Goal: Task Accomplishment & Management: Use online tool/utility

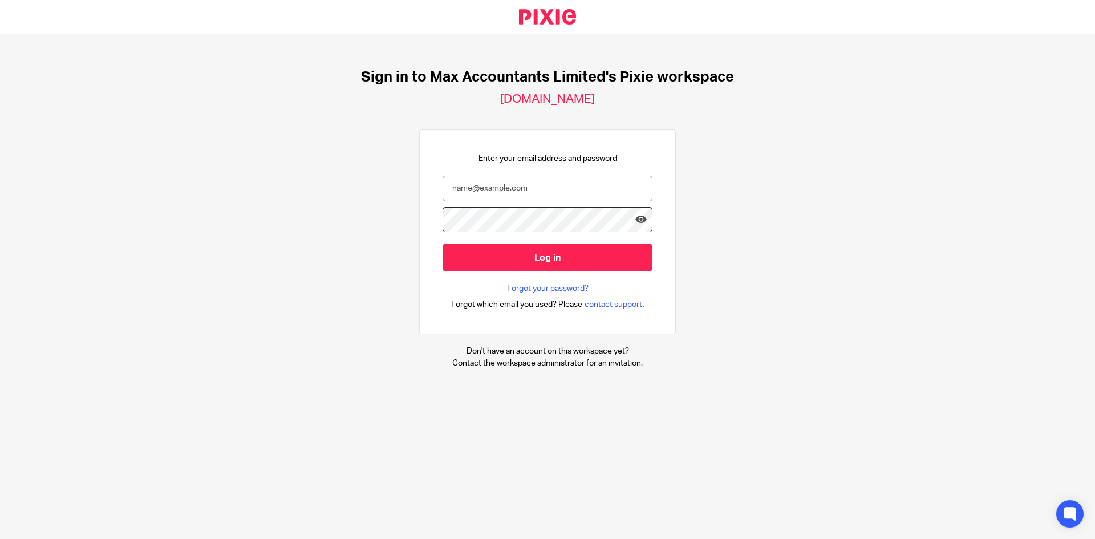
type input "[EMAIL_ADDRESS][DOMAIN_NAME]"
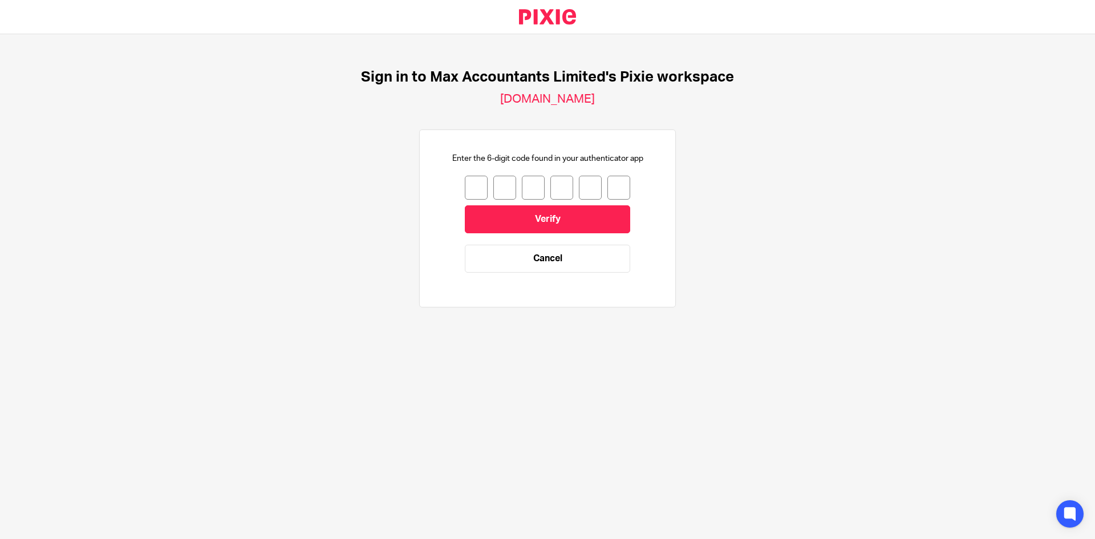
click at [471, 189] on input "number" at bounding box center [476, 188] width 23 height 24
type input "9"
type input "6"
type input "5"
type input "4"
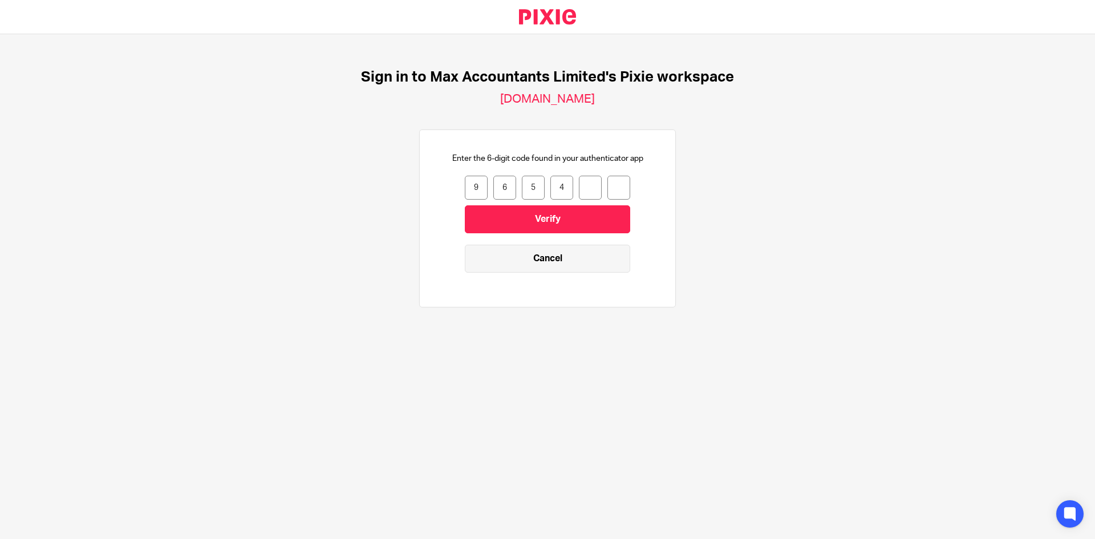
type input "7"
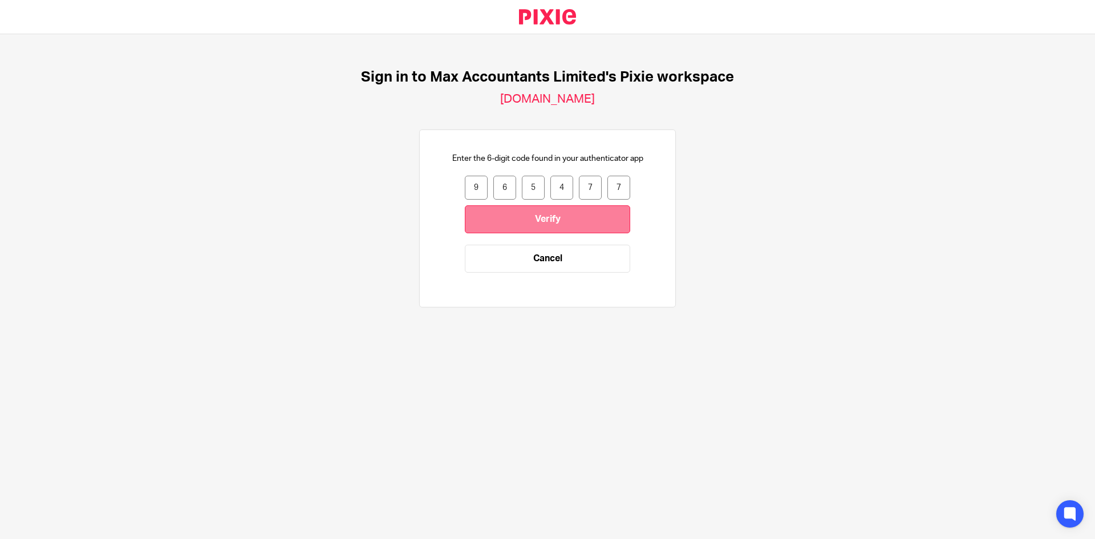
click at [575, 227] on input "Verify" at bounding box center [547, 219] width 165 height 28
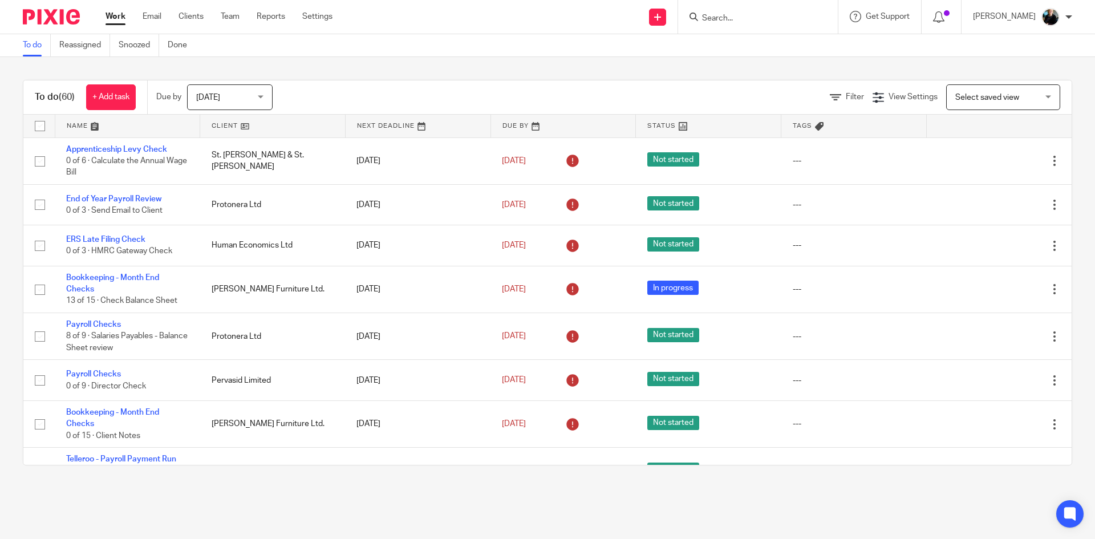
click at [732, 18] on input "Search" at bounding box center [752, 19] width 103 height 10
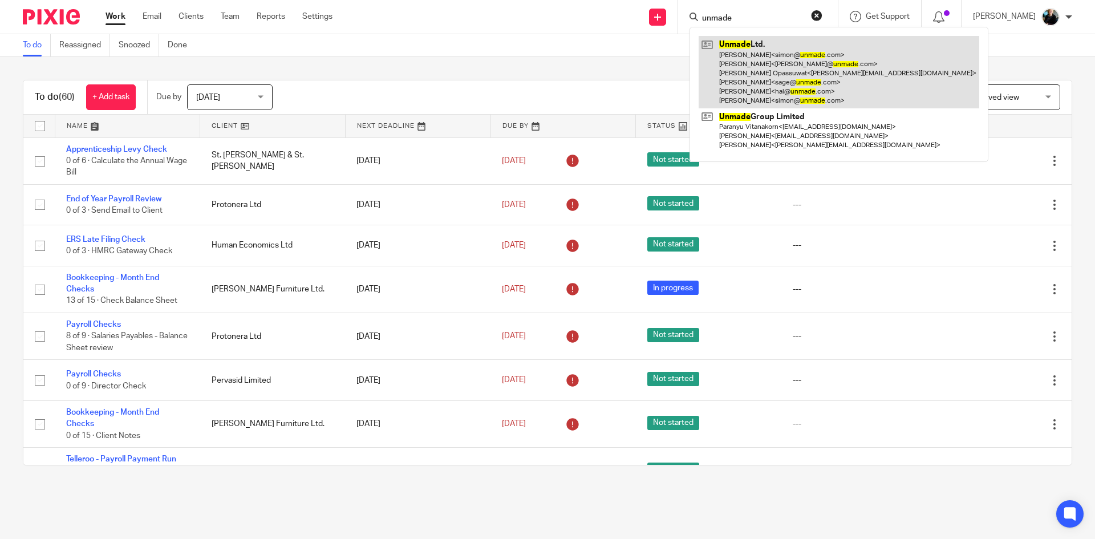
type input "unmade"
click at [771, 88] on link at bounding box center [839, 72] width 281 height 72
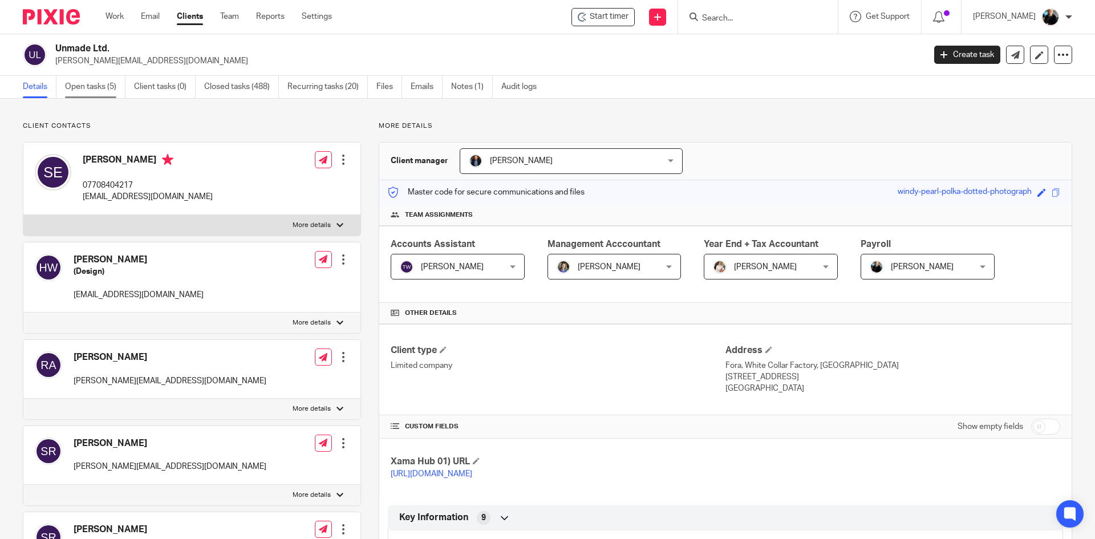
click at [107, 84] on link "Open tasks (5)" at bounding box center [95, 87] width 60 height 22
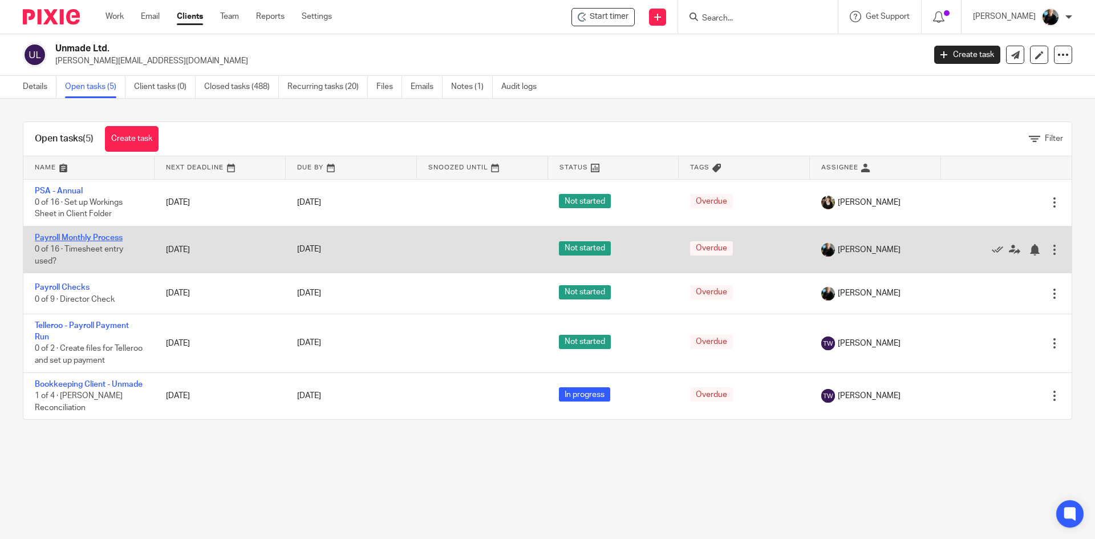
click at [71, 237] on link "Payroll Monthly Process" at bounding box center [79, 238] width 88 height 8
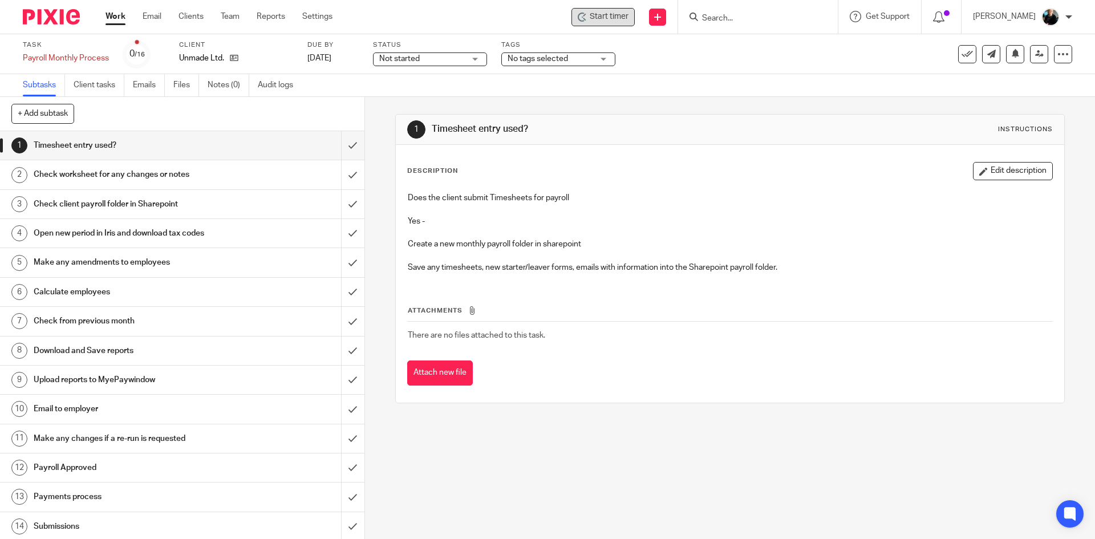
click at [608, 16] on span "Start timer" at bounding box center [609, 17] width 39 height 12
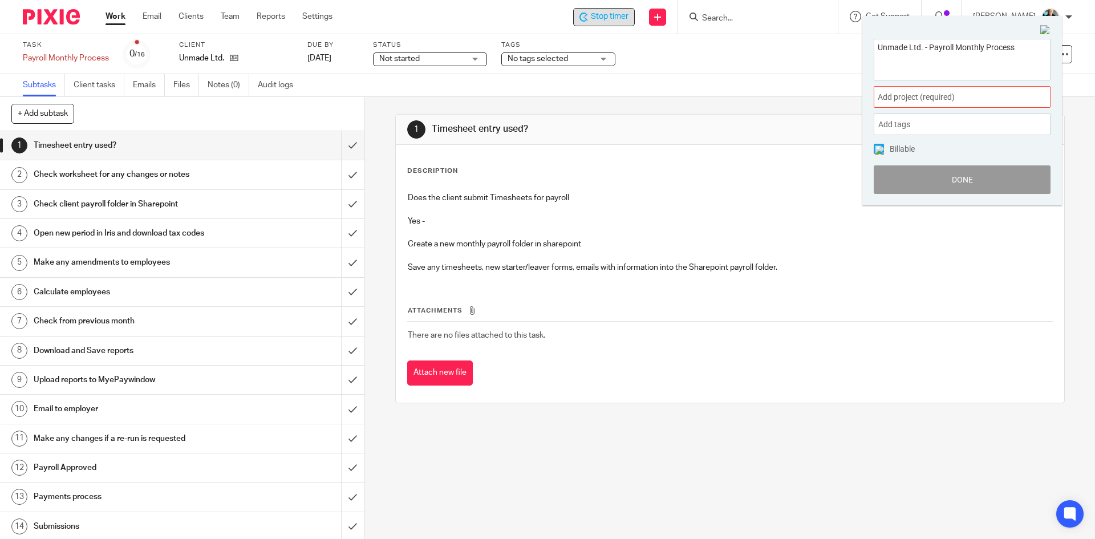
click at [909, 102] on span "Add project (required) :" at bounding box center [950, 97] width 144 height 12
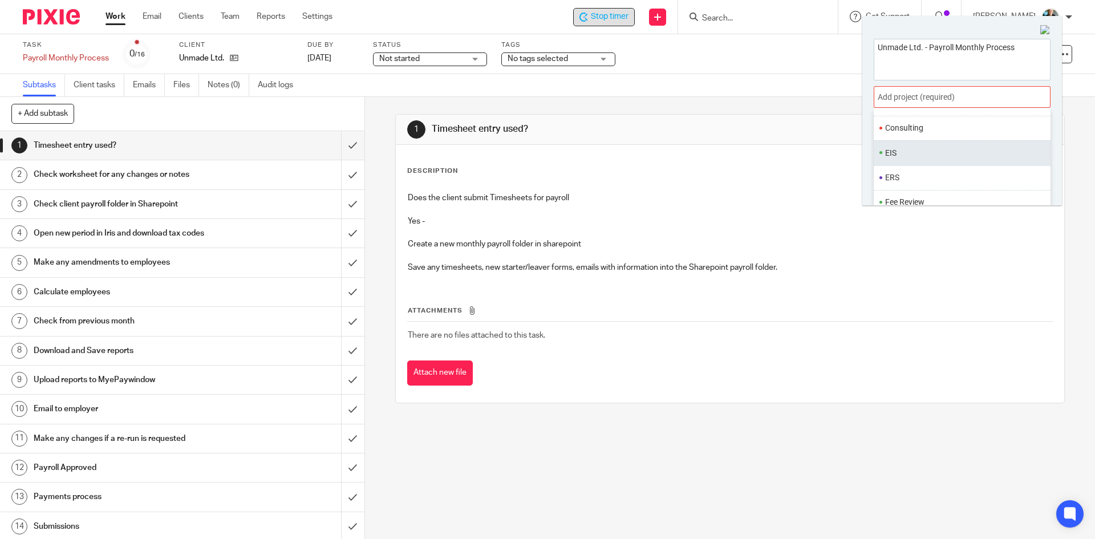
scroll to position [399, 0]
click at [916, 179] on li "Payroll" at bounding box center [959, 178] width 149 height 12
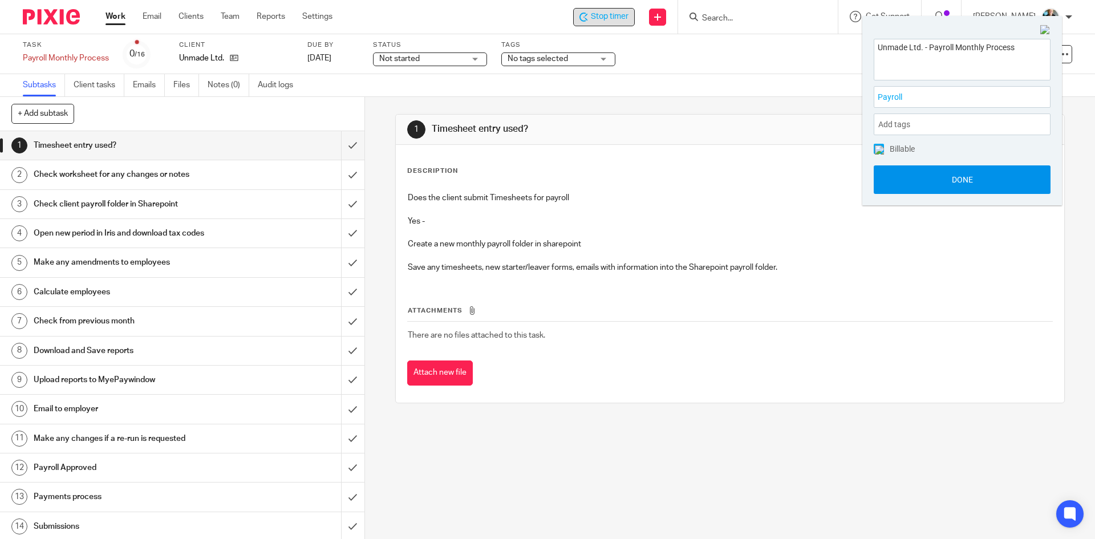
click at [953, 183] on button "Done" at bounding box center [962, 179] width 177 height 29
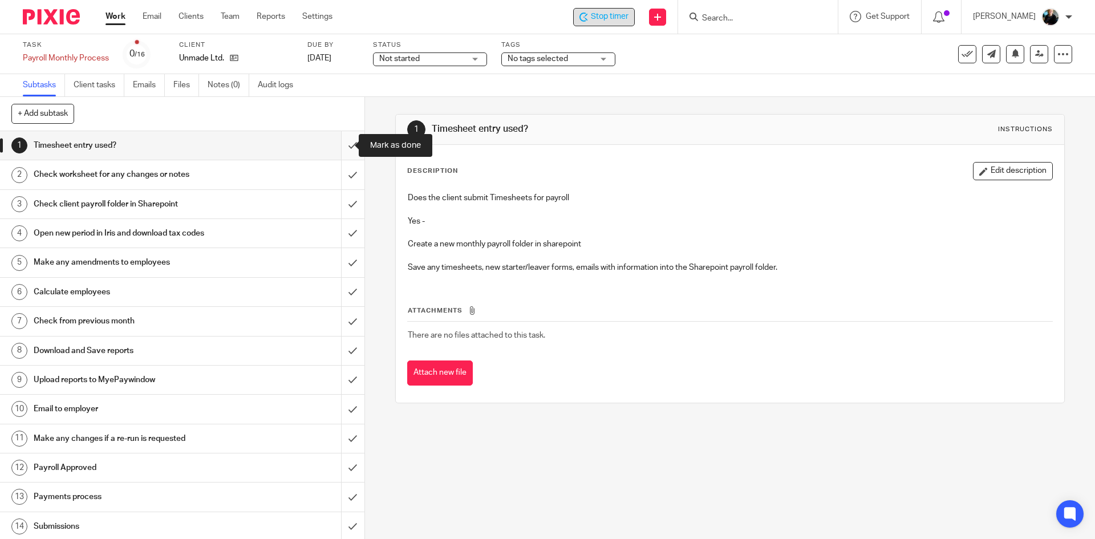
click at [343, 145] on input "submit" at bounding box center [182, 145] width 364 height 29
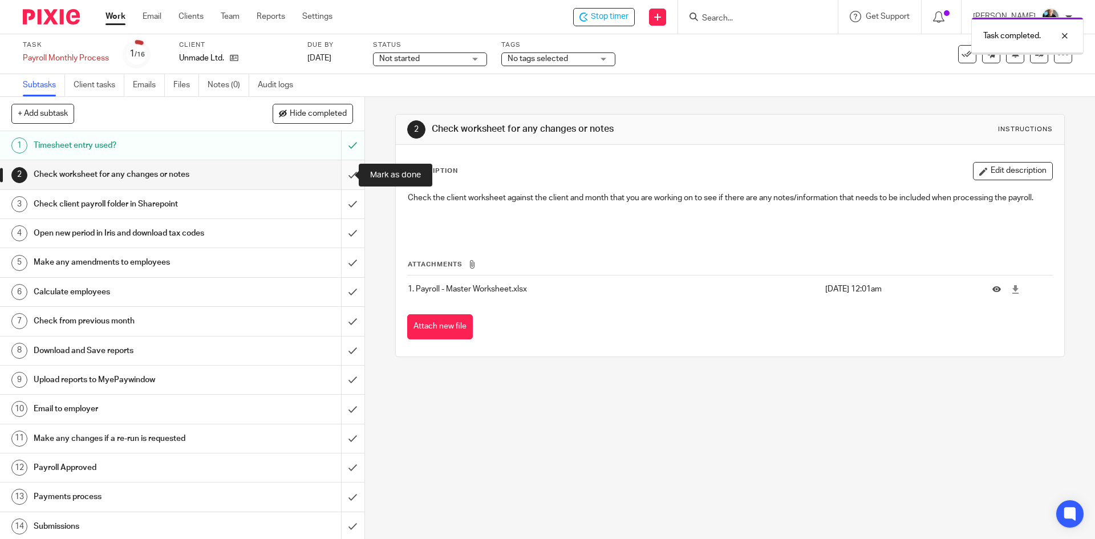
click at [340, 175] on input "submit" at bounding box center [182, 174] width 364 height 29
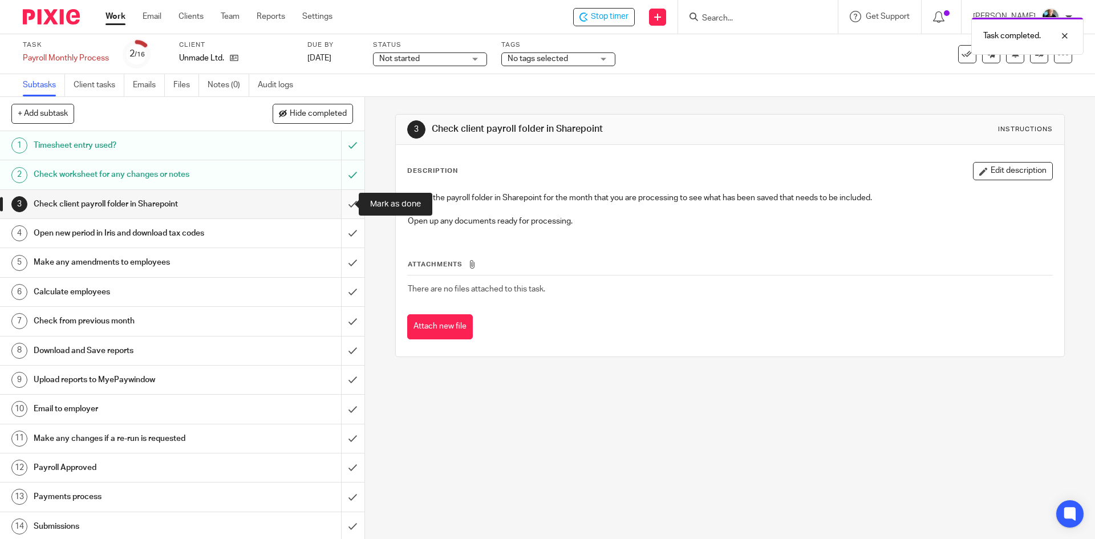
click at [339, 205] on input "submit" at bounding box center [182, 204] width 364 height 29
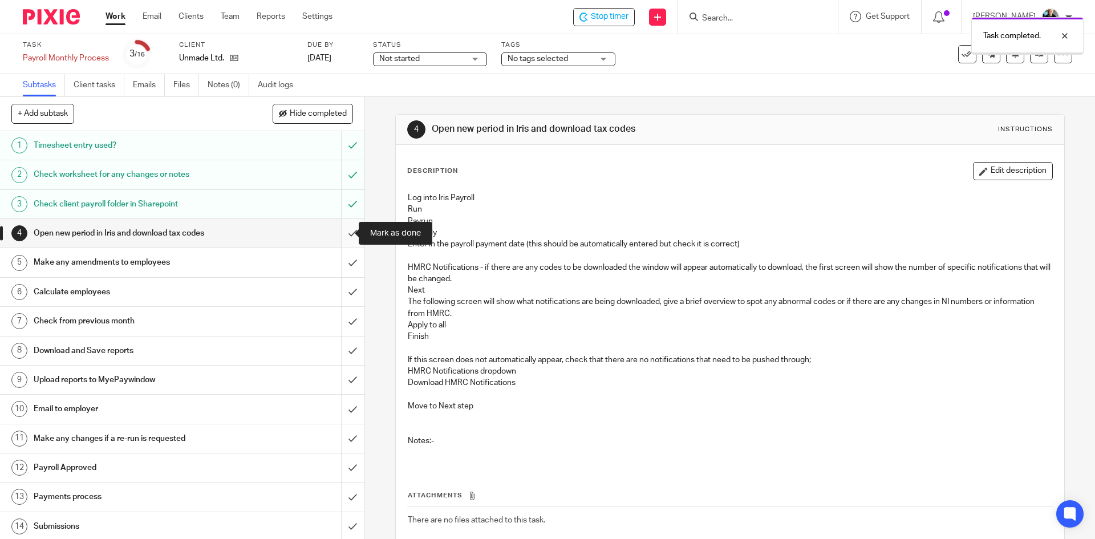
click at [340, 240] on input "submit" at bounding box center [182, 233] width 364 height 29
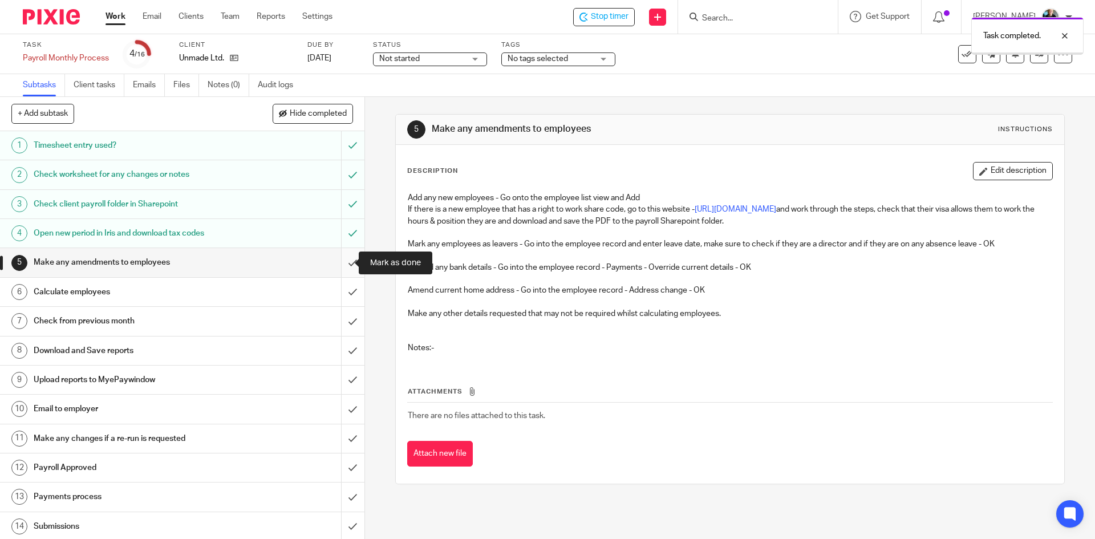
click at [340, 263] on input "submit" at bounding box center [182, 262] width 364 height 29
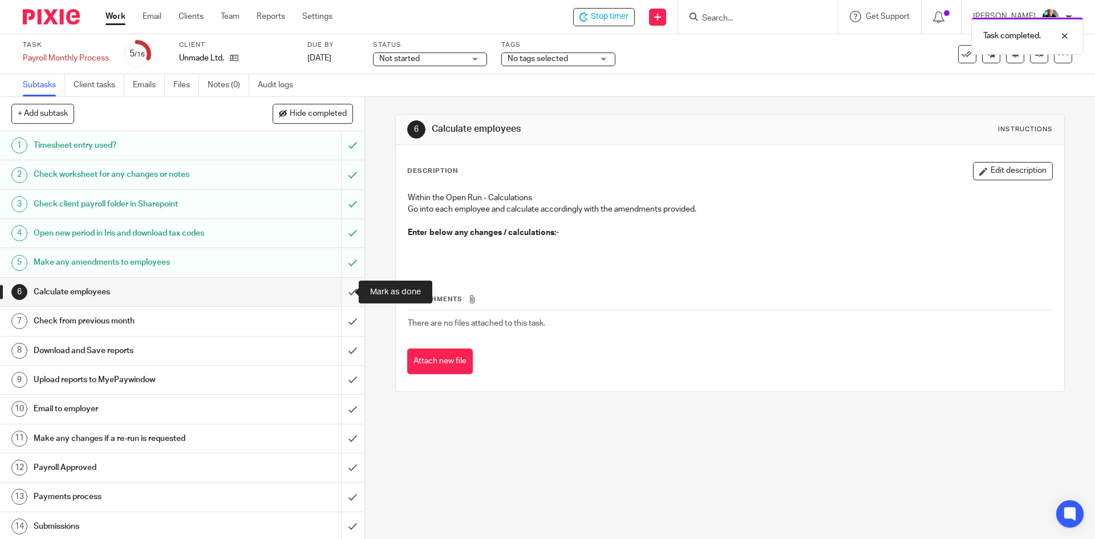
click at [341, 292] on input "submit" at bounding box center [182, 292] width 364 height 29
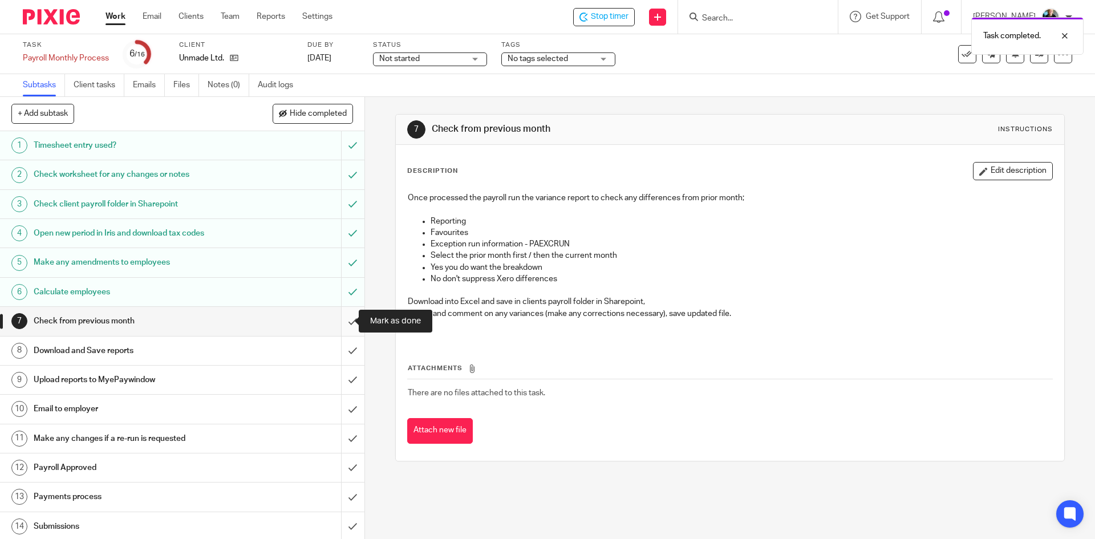
click at [339, 321] on input "submit" at bounding box center [182, 321] width 364 height 29
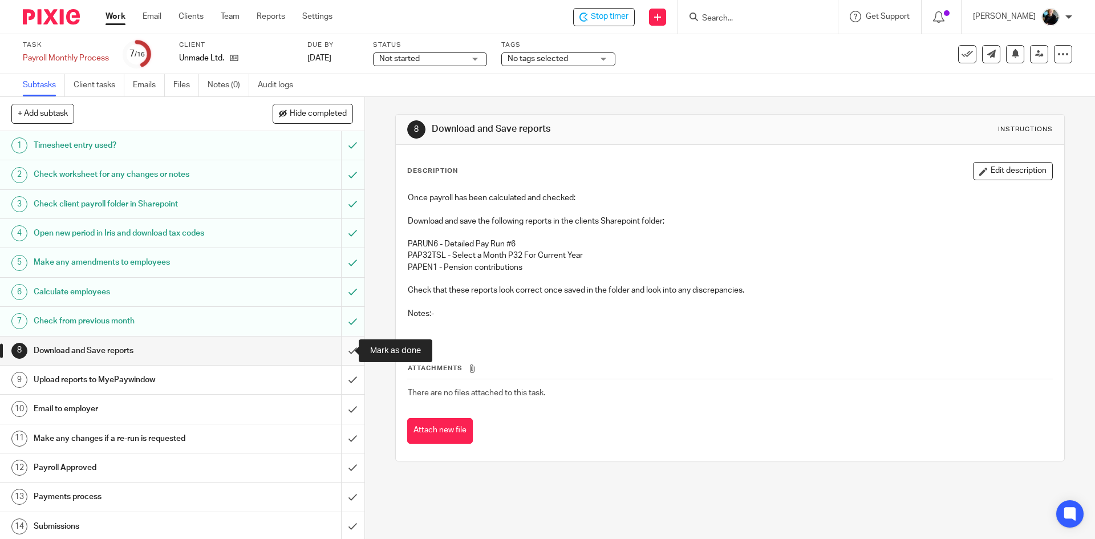
click at [341, 354] on input "submit" at bounding box center [182, 351] width 364 height 29
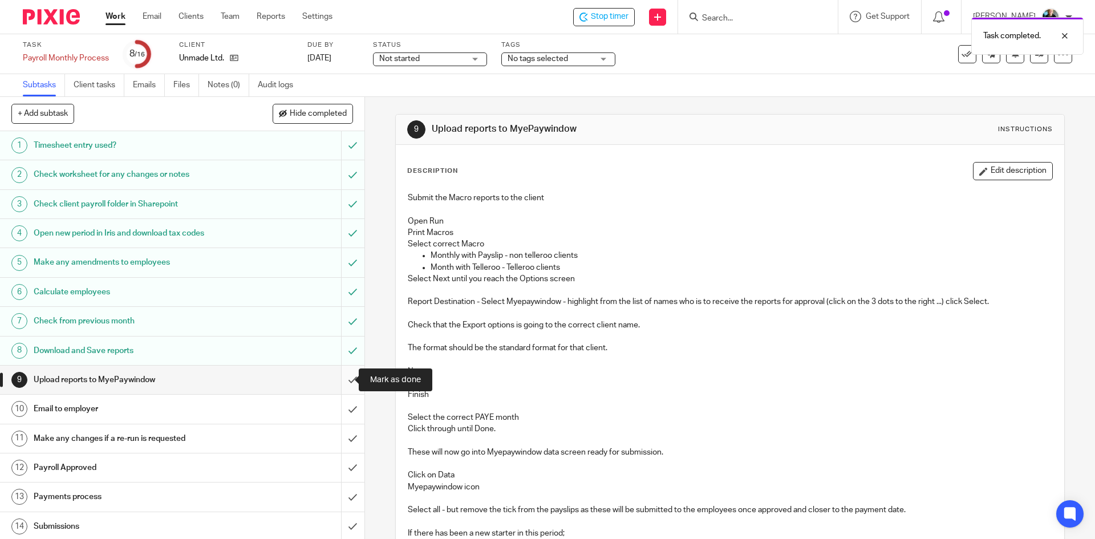
click at [345, 380] on input "submit" at bounding box center [182, 380] width 364 height 29
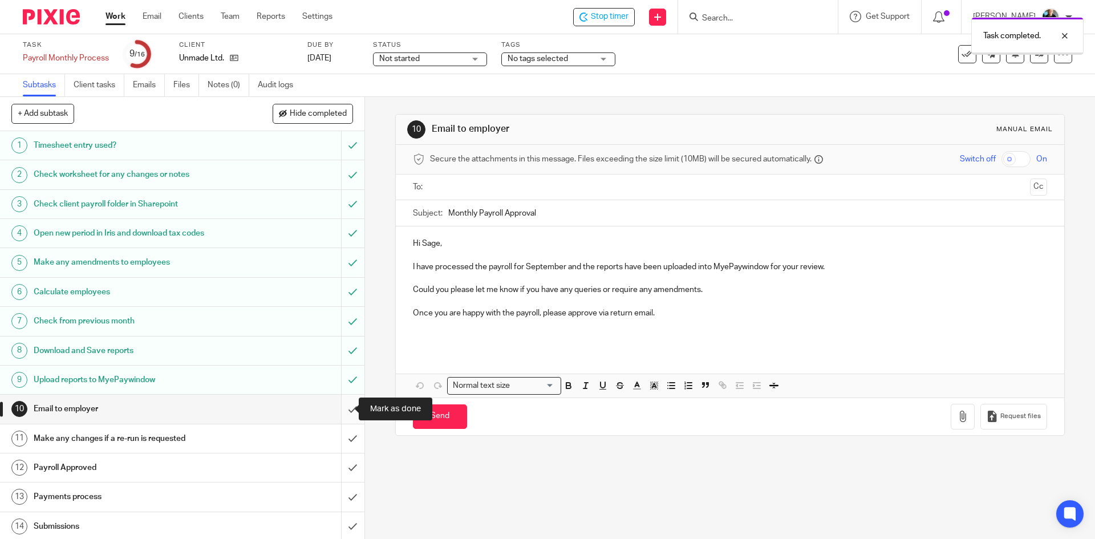
click at [341, 410] on input "submit" at bounding box center [182, 409] width 364 height 29
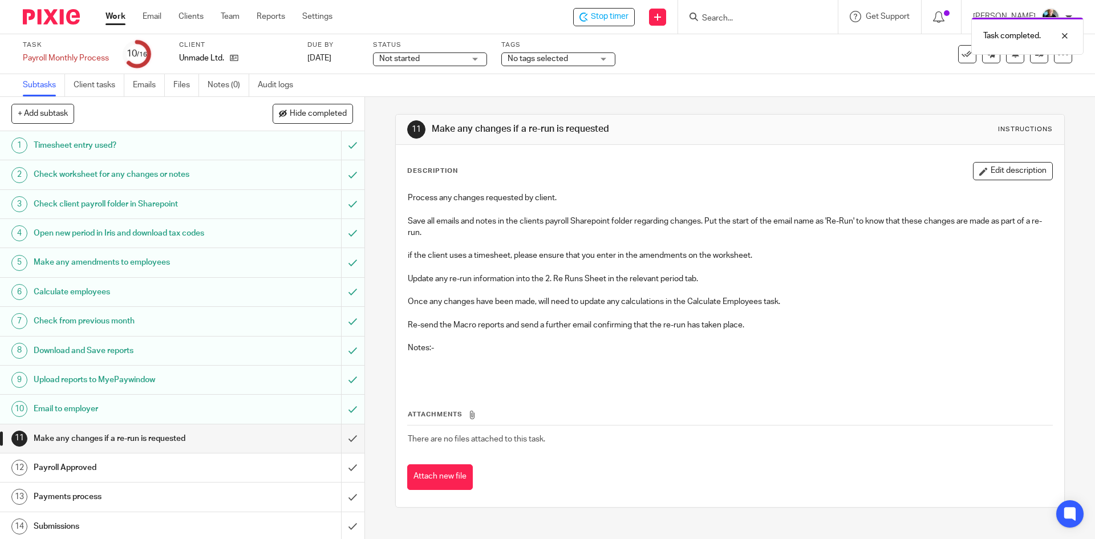
click at [609, 21] on div "Task completed." at bounding box center [816, 32] width 536 height 43
click at [602, 17] on span "Stop timer" at bounding box center [610, 17] width 38 height 12
drag, startPoint x: 713, startPoint y: 18, endPoint x: 710, endPoint y: 38, distance: 20.2
click at [715, 19] on input "Search" at bounding box center [752, 19] width 103 height 10
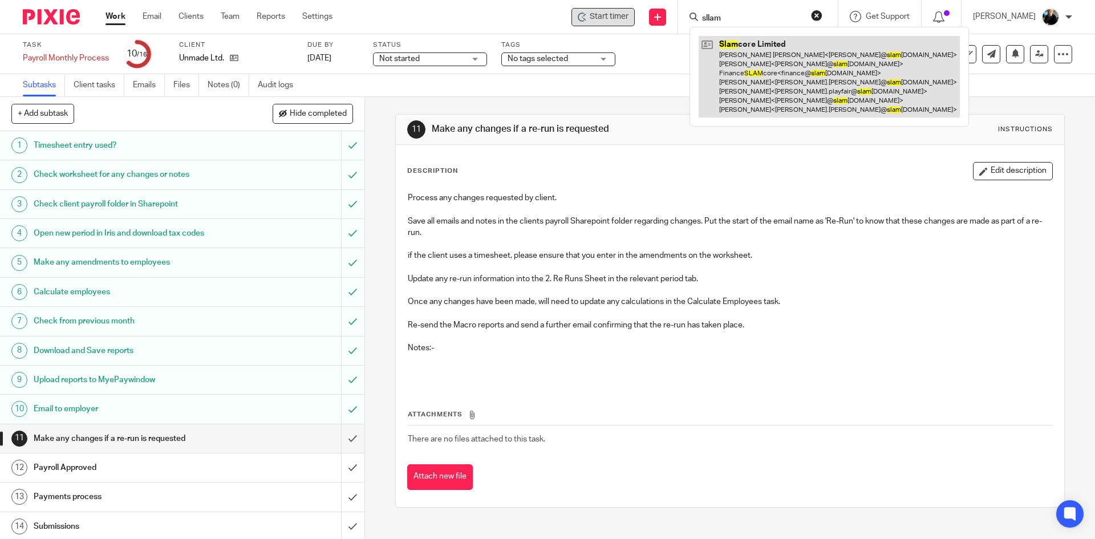
type input "sllam"
click at [766, 80] on link at bounding box center [829, 77] width 261 height 82
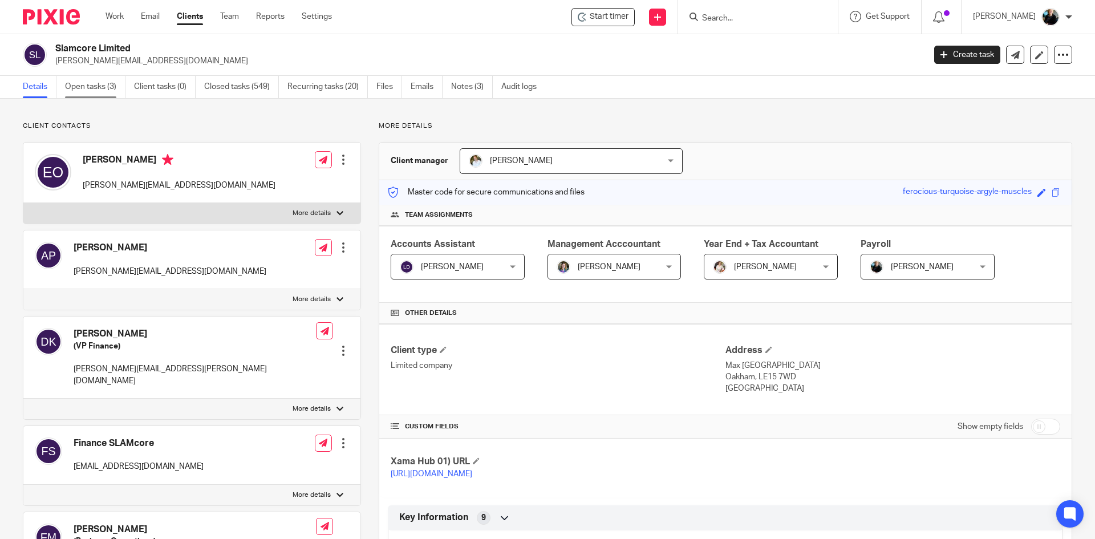
click at [96, 89] on link "Open tasks (3)" at bounding box center [95, 87] width 60 height 22
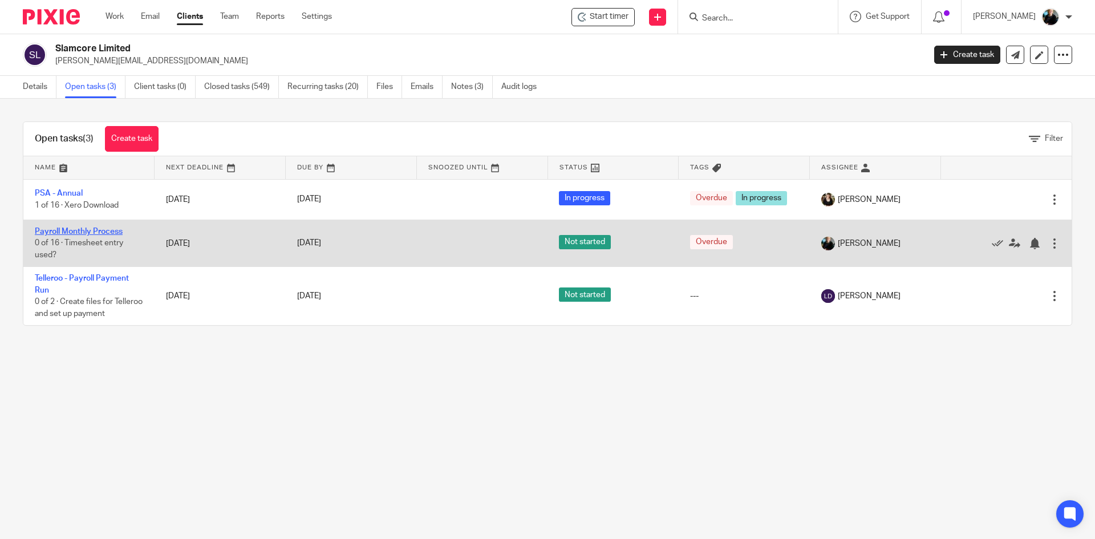
click at [81, 230] on link "Payroll Monthly Process" at bounding box center [79, 232] width 88 height 8
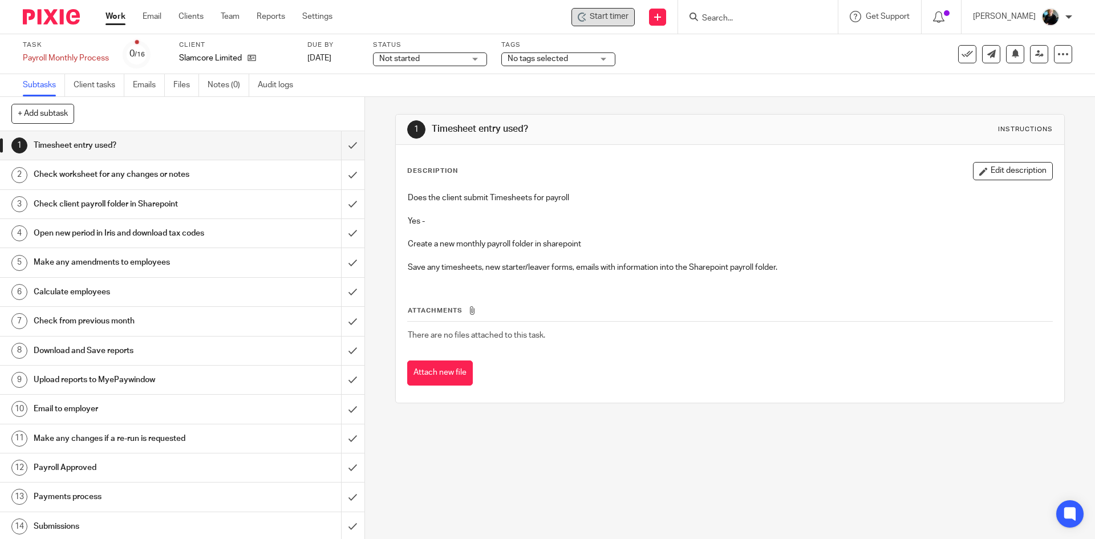
click at [606, 16] on span "Start timer" at bounding box center [609, 17] width 39 height 12
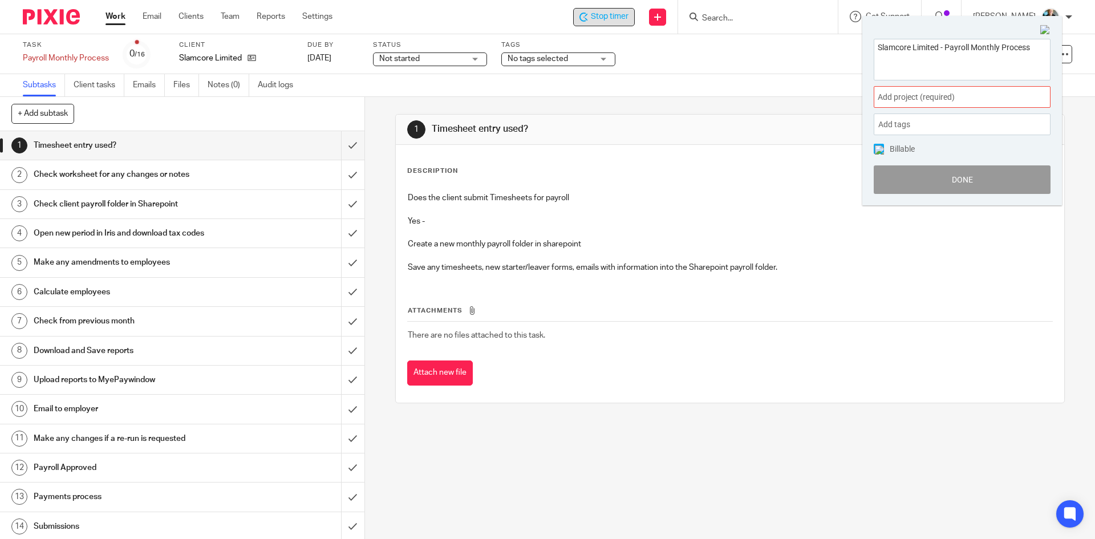
click at [894, 98] on span "Add project (required) :" at bounding box center [950, 97] width 144 height 12
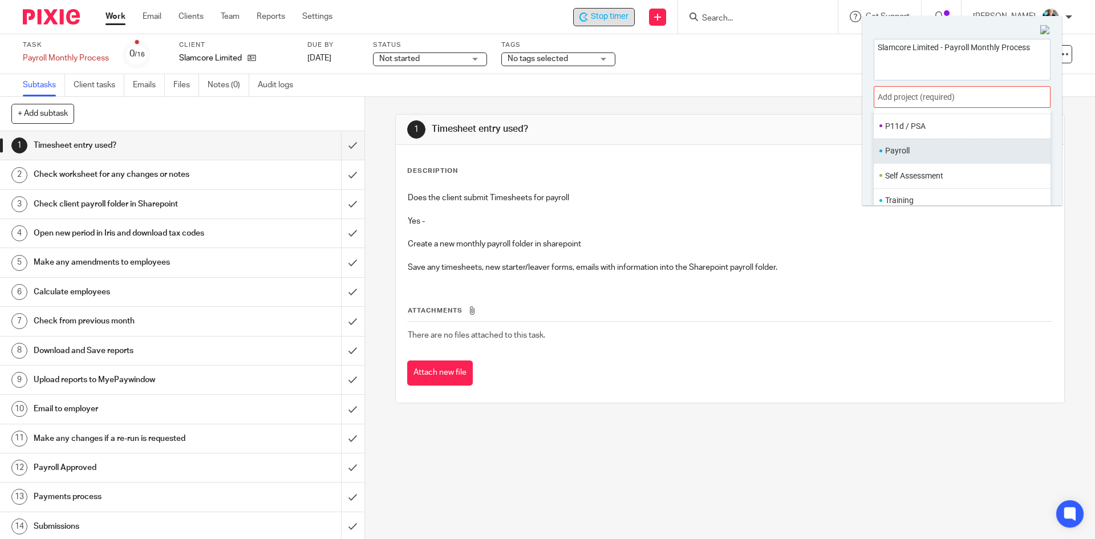
scroll to position [427, 0]
click at [906, 145] on li "Payroll" at bounding box center [959, 150] width 149 height 12
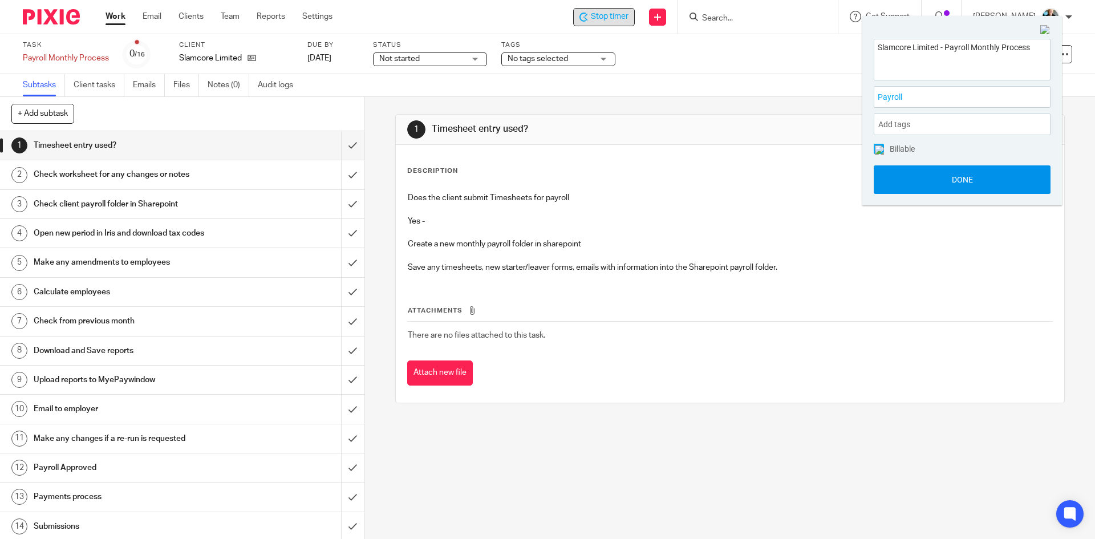
click at [939, 187] on button "Done" at bounding box center [962, 179] width 177 height 29
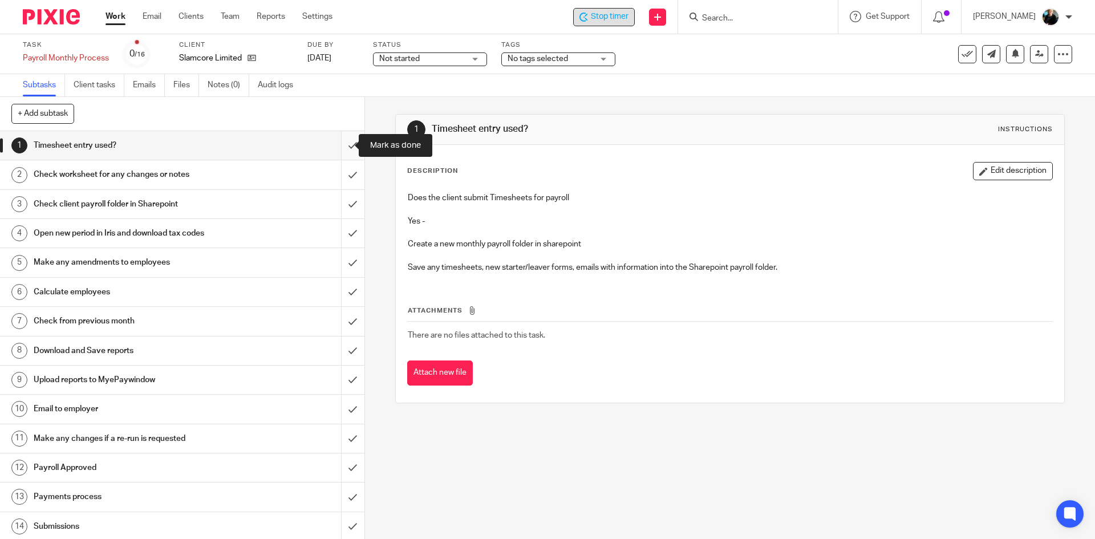
click at [338, 149] on input "submit" at bounding box center [182, 145] width 364 height 29
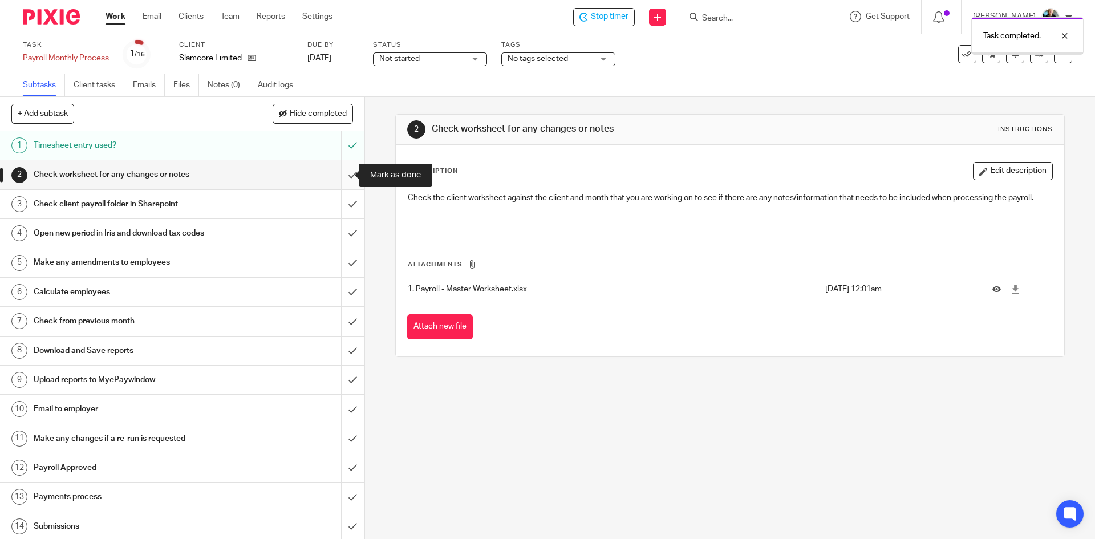
click at [342, 172] on input "submit" at bounding box center [182, 174] width 364 height 29
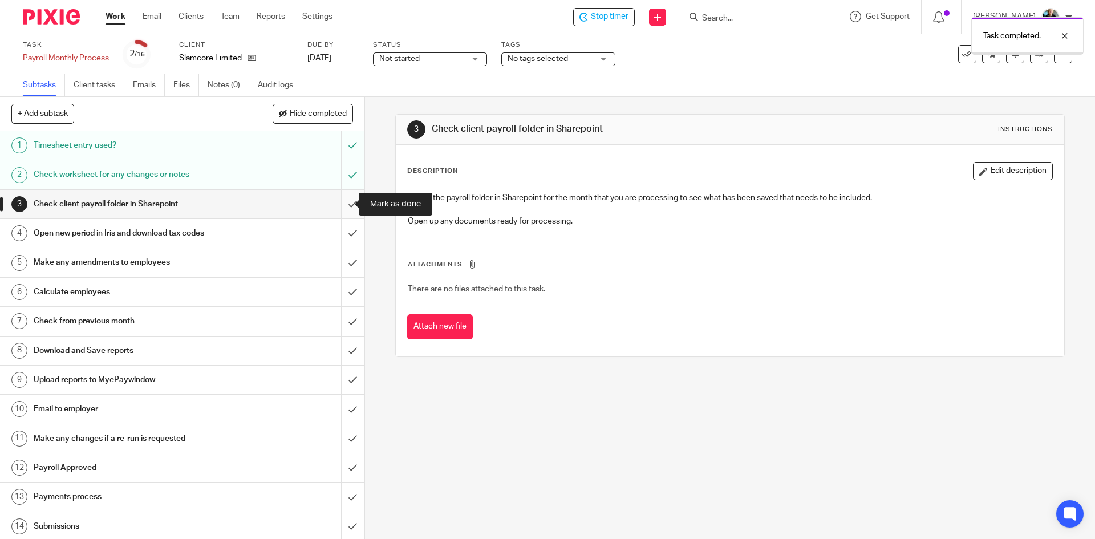
click at [345, 202] on input "submit" at bounding box center [182, 204] width 364 height 29
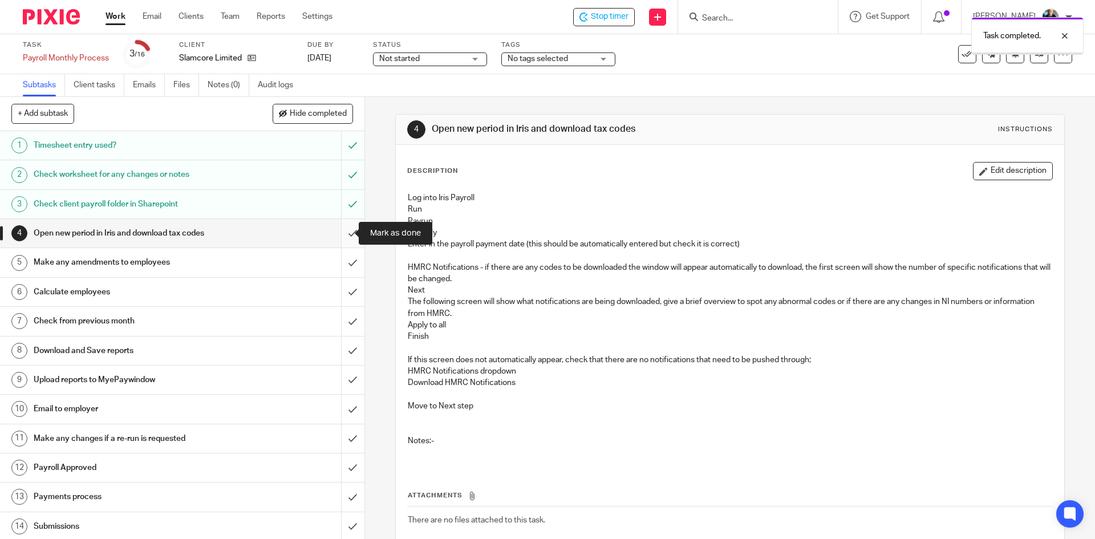
click at [335, 238] on input "submit" at bounding box center [182, 233] width 364 height 29
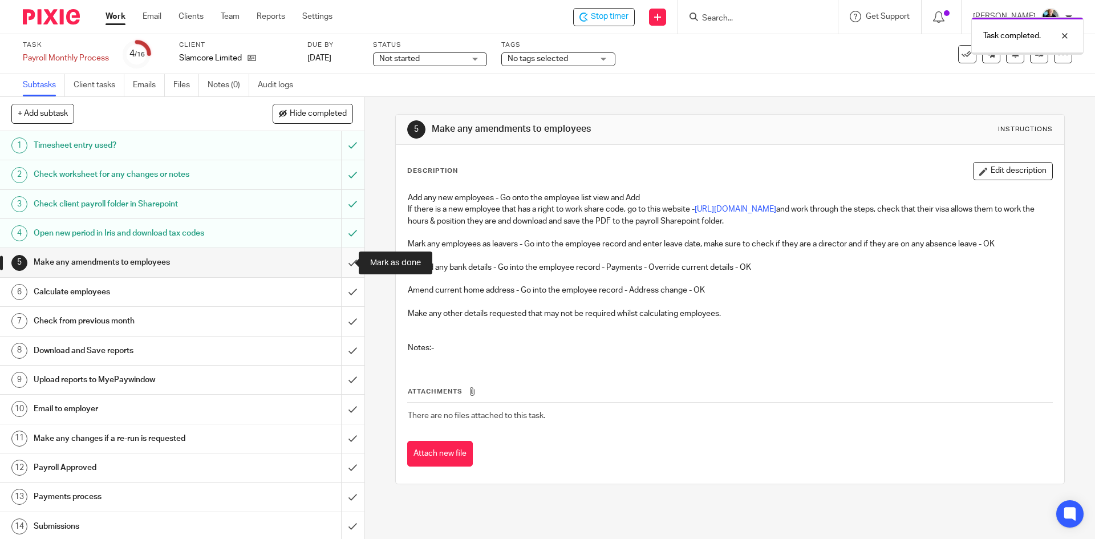
click at [338, 271] on input "submit" at bounding box center [182, 262] width 364 height 29
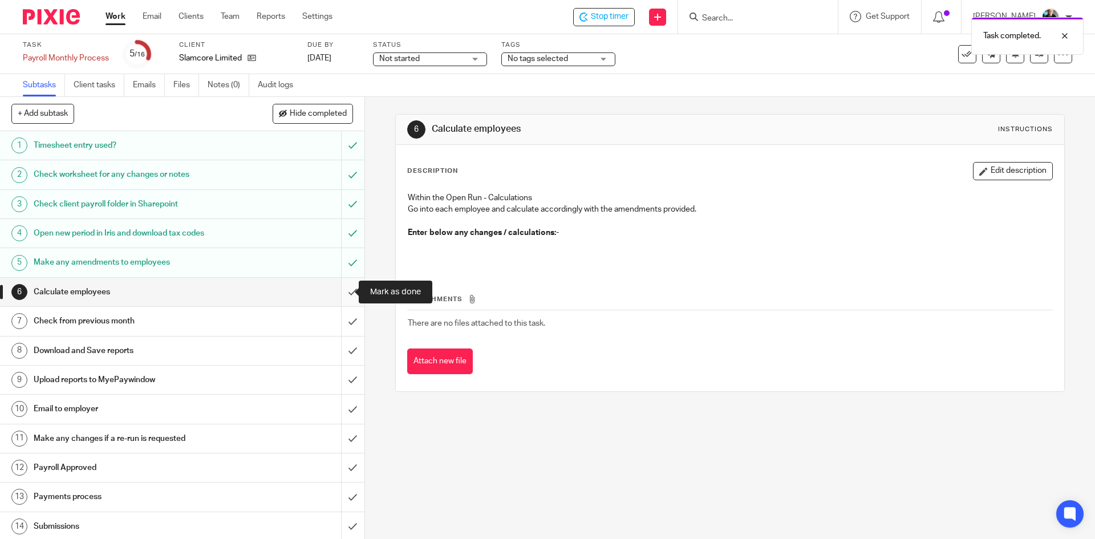
click at [348, 290] on input "submit" at bounding box center [182, 292] width 364 height 29
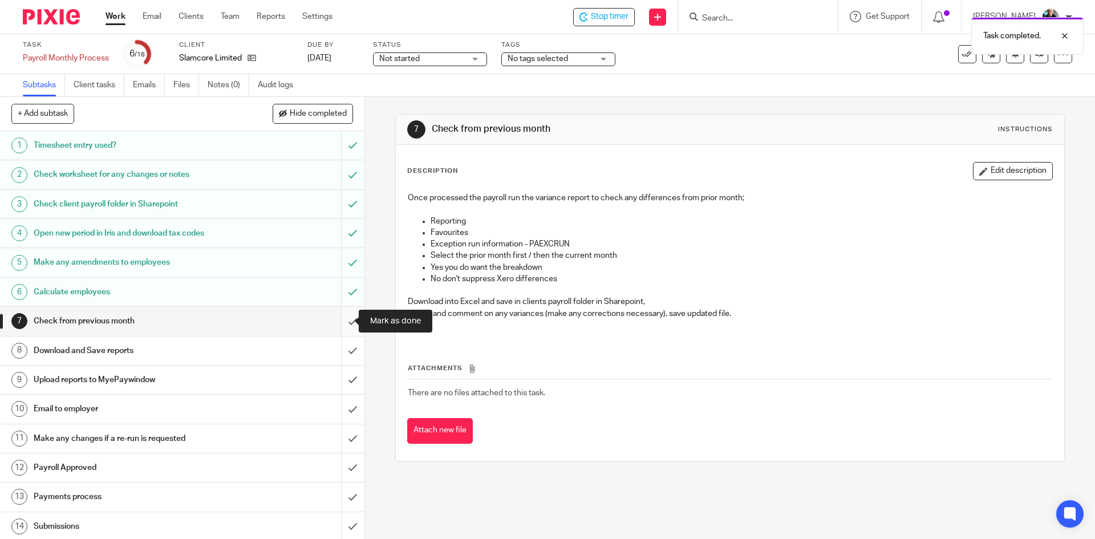
click at [346, 322] on input "submit" at bounding box center [182, 321] width 364 height 29
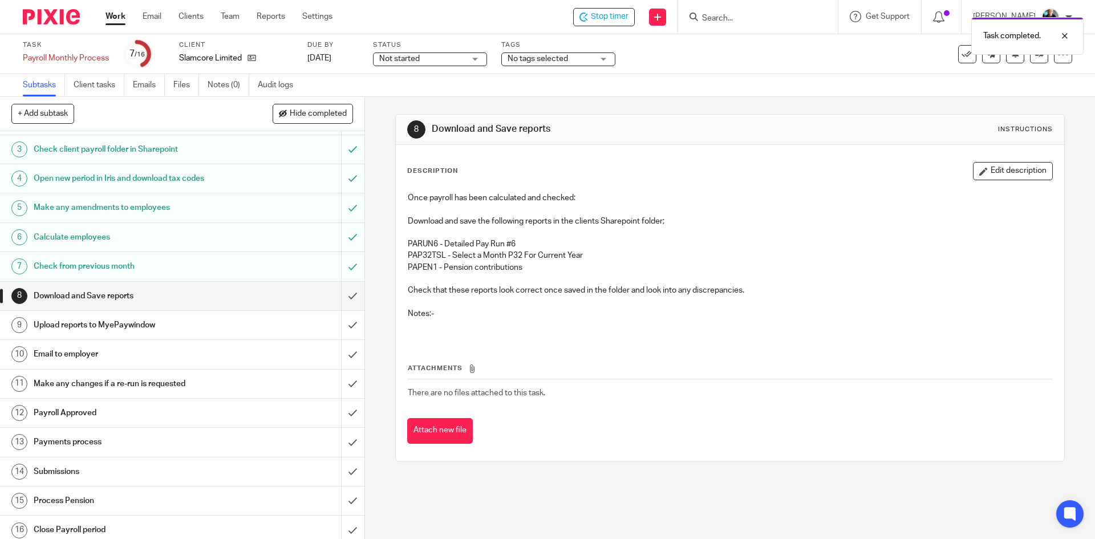
scroll to position [61, 0]
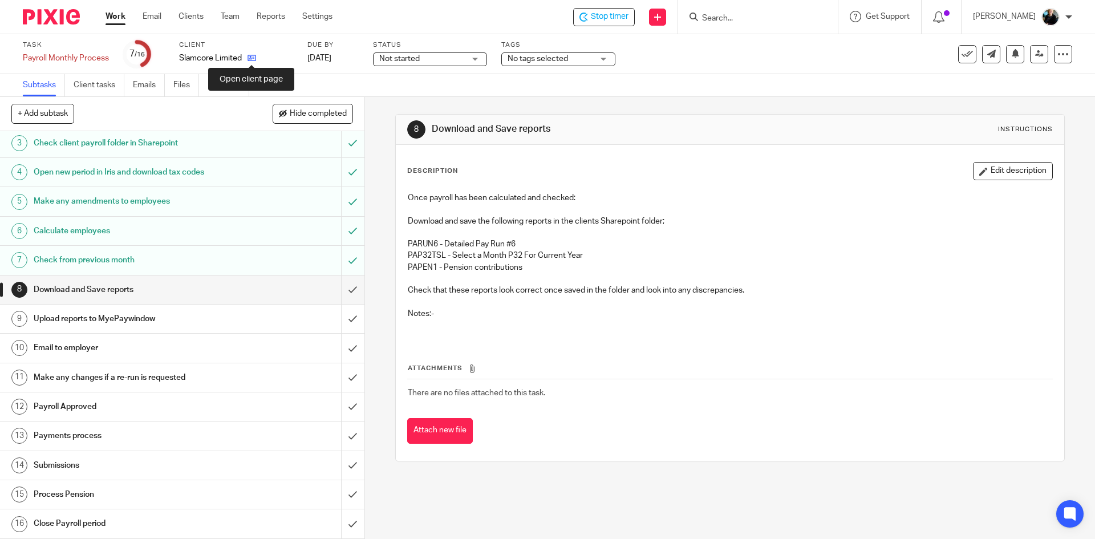
click at [251, 59] on icon at bounding box center [252, 58] width 9 height 9
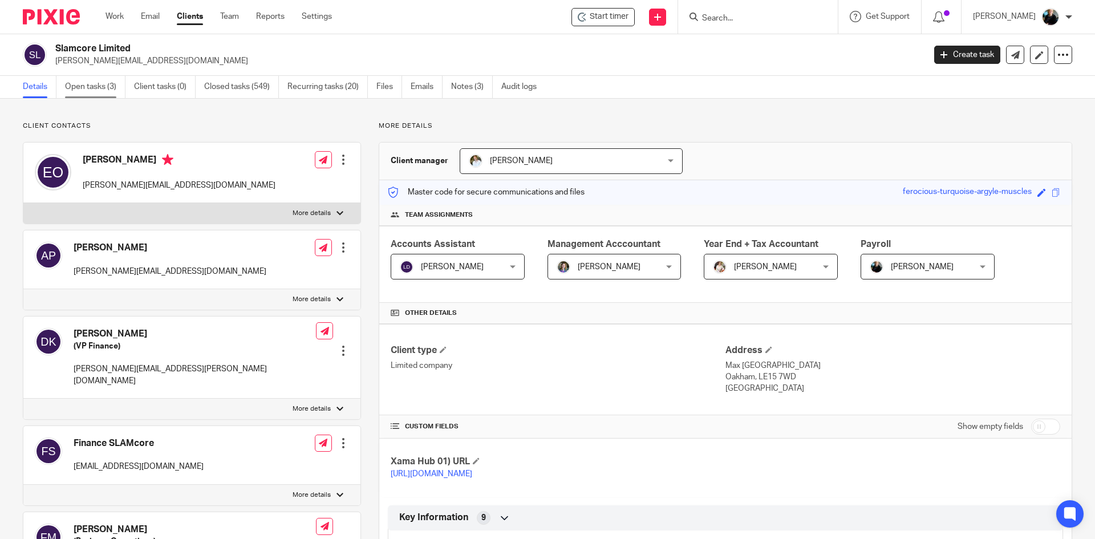
click at [91, 90] on link "Open tasks (3)" at bounding box center [95, 87] width 60 height 22
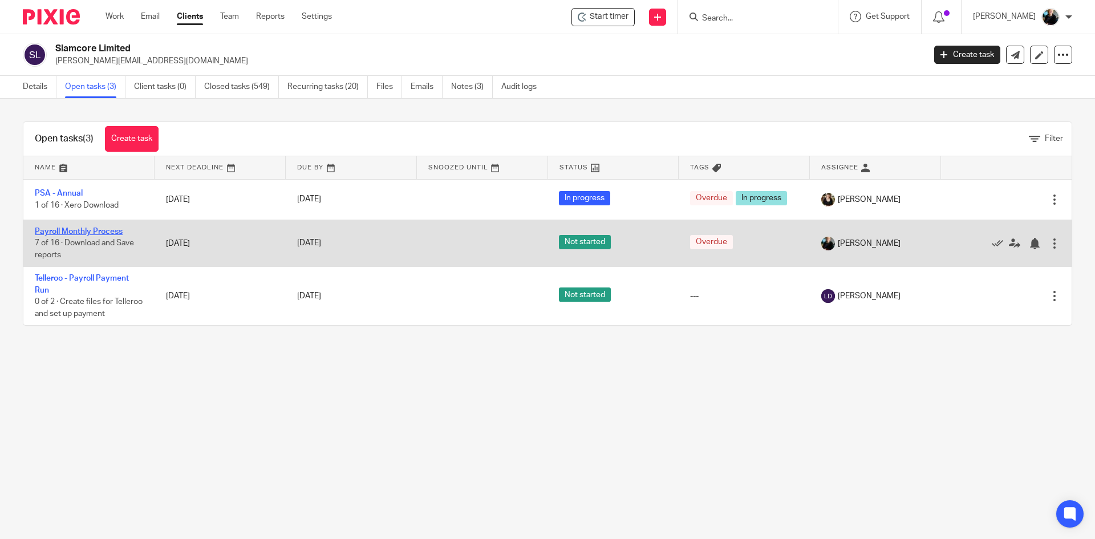
click at [99, 228] on link "Payroll Monthly Process" at bounding box center [79, 232] width 88 height 8
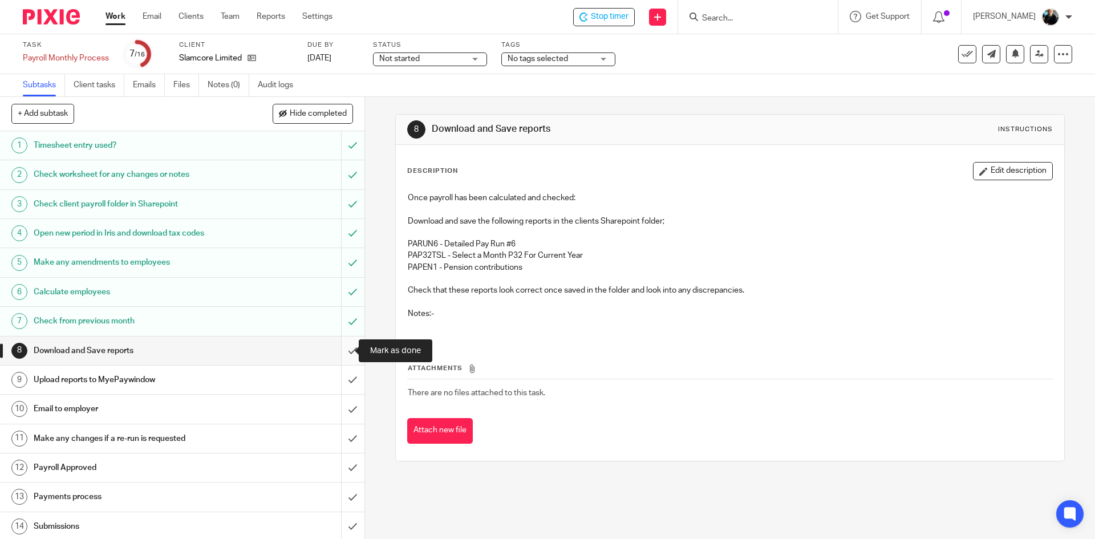
click at [343, 350] on input "submit" at bounding box center [182, 351] width 364 height 29
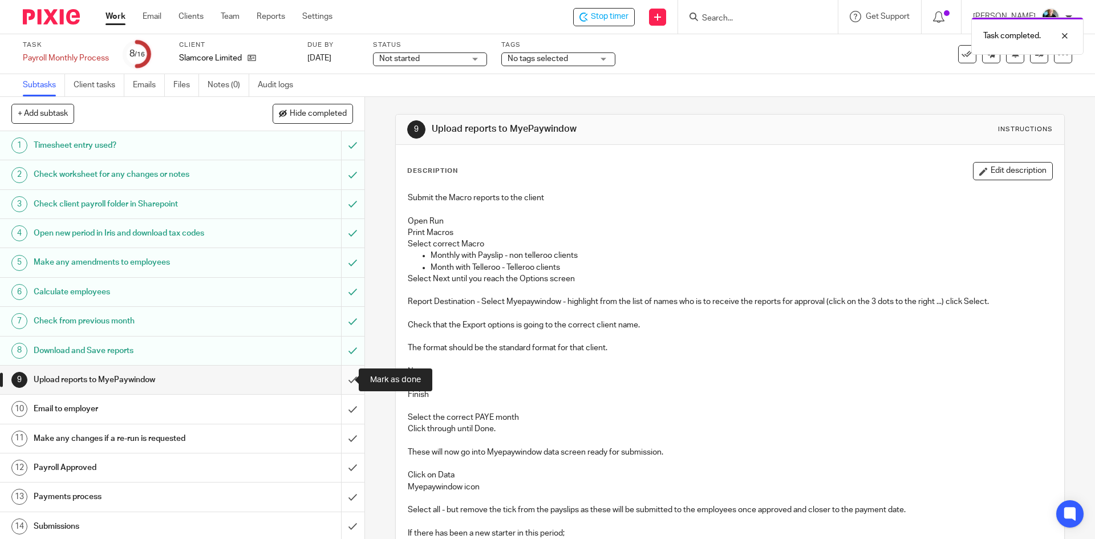
click at [344, 379] on input "submit" at bounding box center [182, 380] width 364 height 29
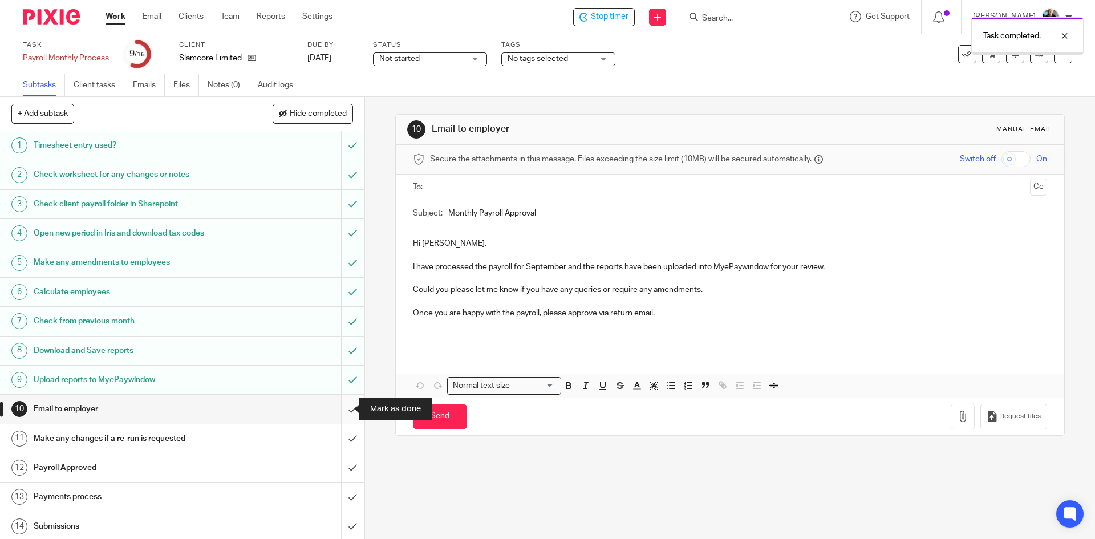
click at [342, 412] on input "submit" at bounding box center [182, 409] width 364 height 29
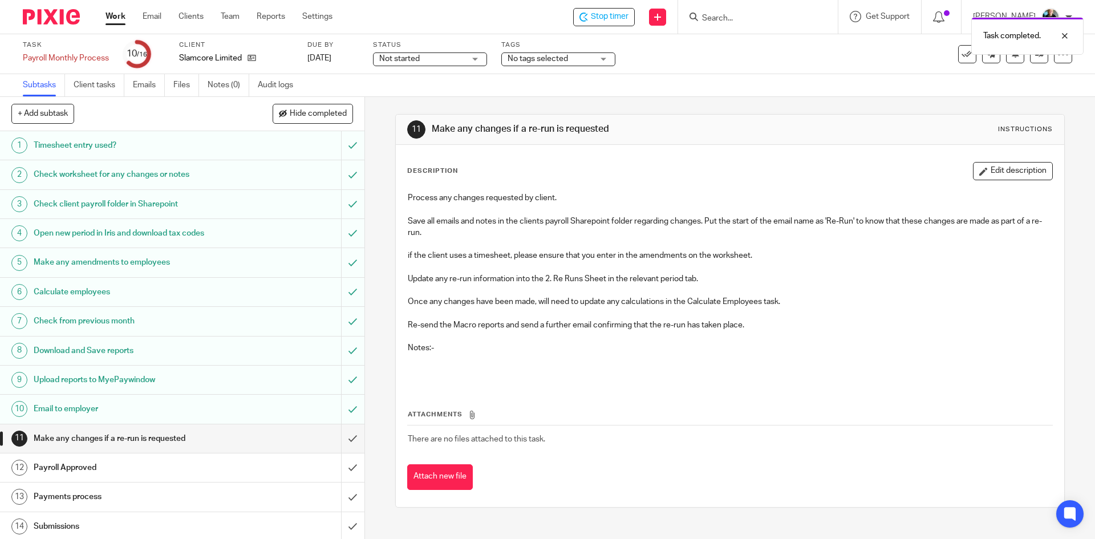
click at [601, 17] on div "Task completed." at bounding box center [816, 32] width 536 height 43
click at [732, 19] on div "Task completed." at bounding box center [816, 32] width 536 height 43
drag, startPoint x: 605, startPoint y: 19, endPoint x: 617, endPoint y: 17, distance: 11.5
click at [605, 18] on div "Task completed." at bounding box center [816, 32] width 536 height 43
click at [604, 18] on span "Stop timer" at bounding box center [610, 17] width 38 height 12
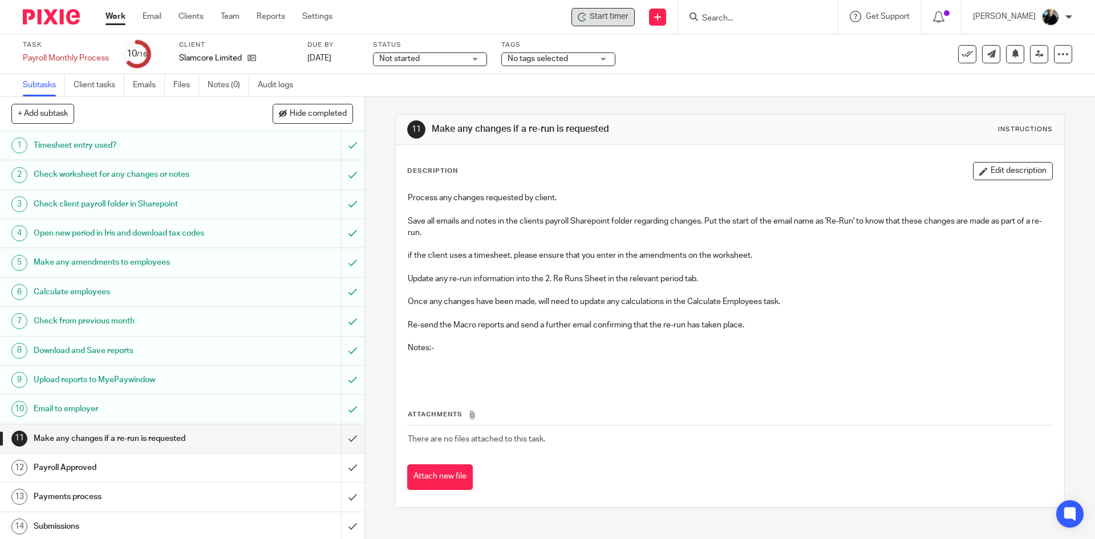
click at [715, 15] on input "Search" at bounding box center [752, 19] width 103 height 10
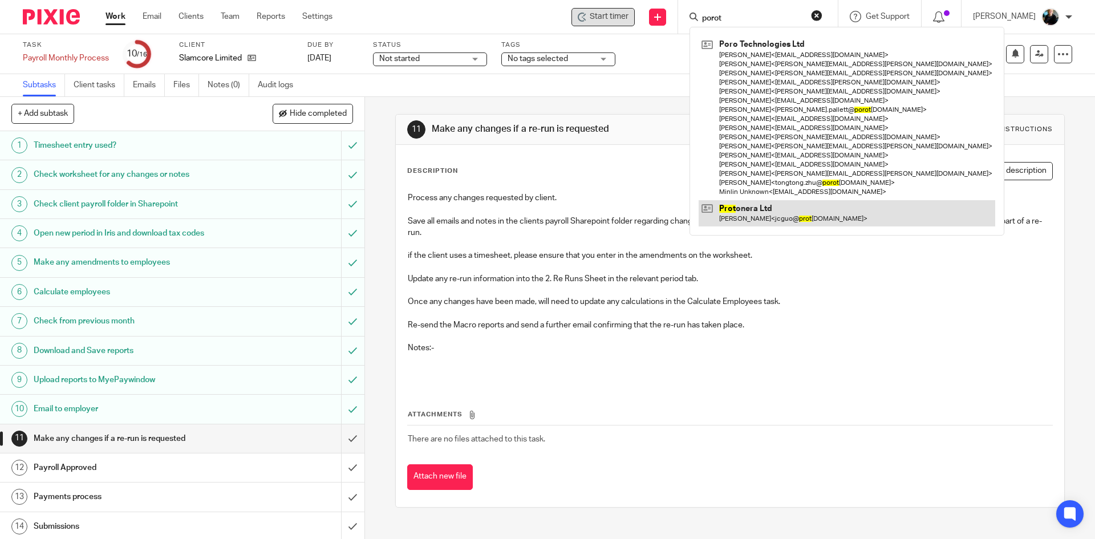
type input "porot"
click at [771, 212] on link at bounding box center [847, 213] width 297 height 26
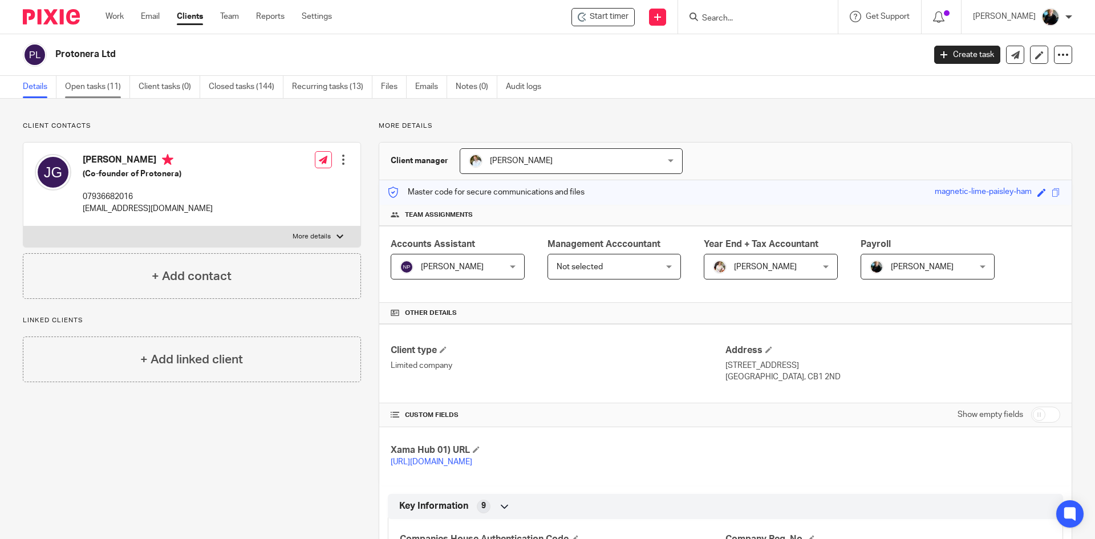
click at [92, 86] on link "Open tasks (11)" at bounding box center [97, 87] width 65 height 22
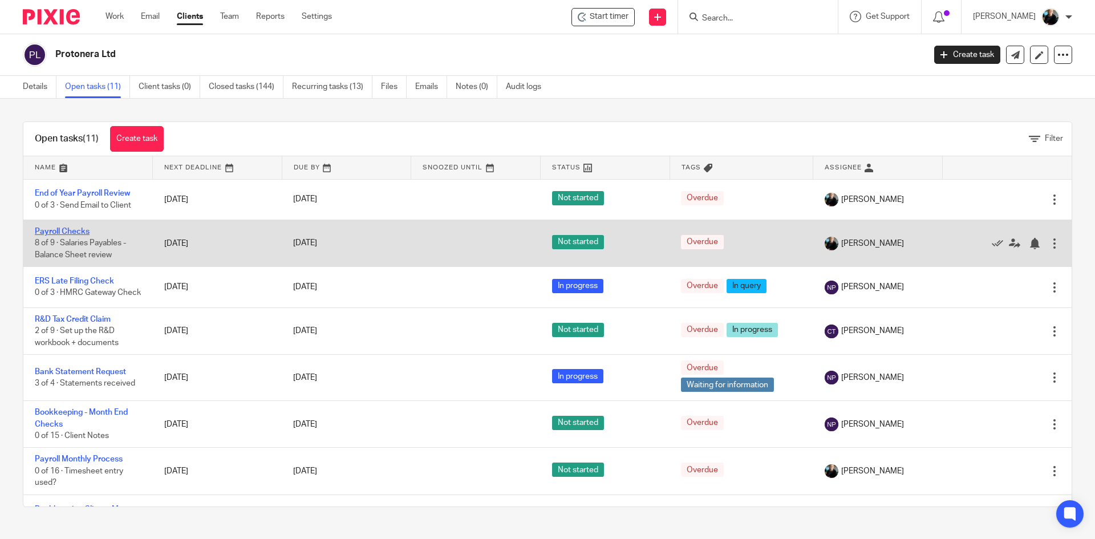
click at [69, 232] on link "Payroll Checks" at bounding box center [62, 232] width 55 height 8
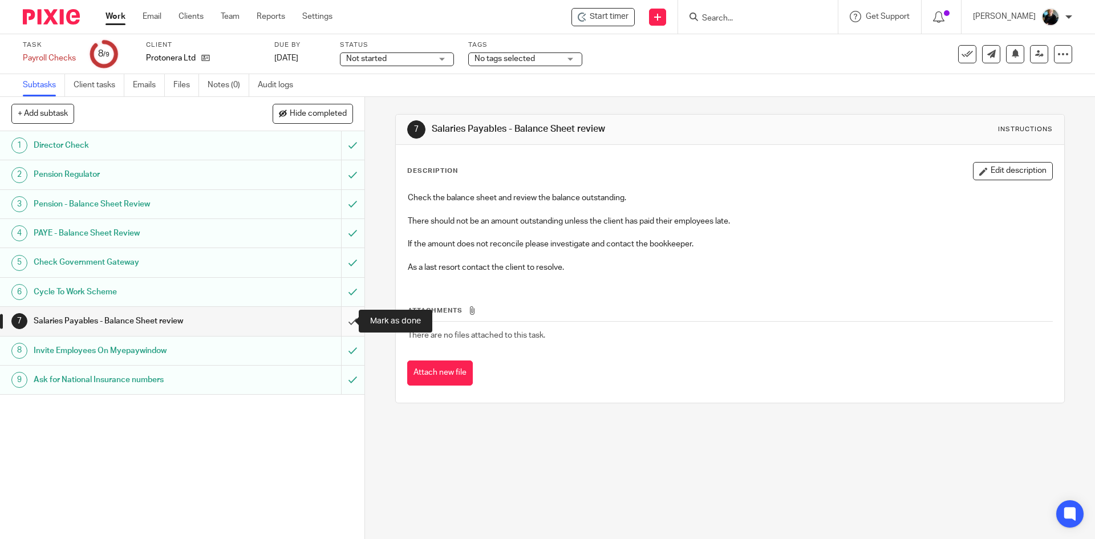
click at [340, 323] on input "submit" at bounding box center [182, 321] width 364 height 29
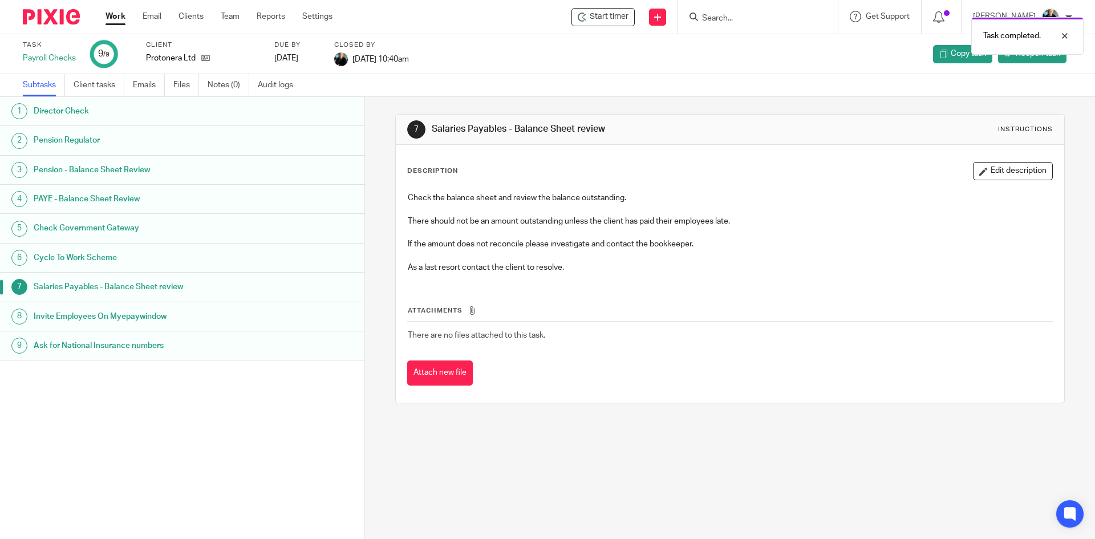
click at [787, 17] on div "Task completed." at bounding box center [816, 32] width 536 height 43
click at [739, 18] on div "Task completed." at bounding box center [816, 32] width 536 height 43
click at [732, 15] on div "Task completed." at bounding box center [816, 32] width 536 height 43
click at [746, 14] on div "Task completed." at bounding box center [816, 32] width 536 height 43
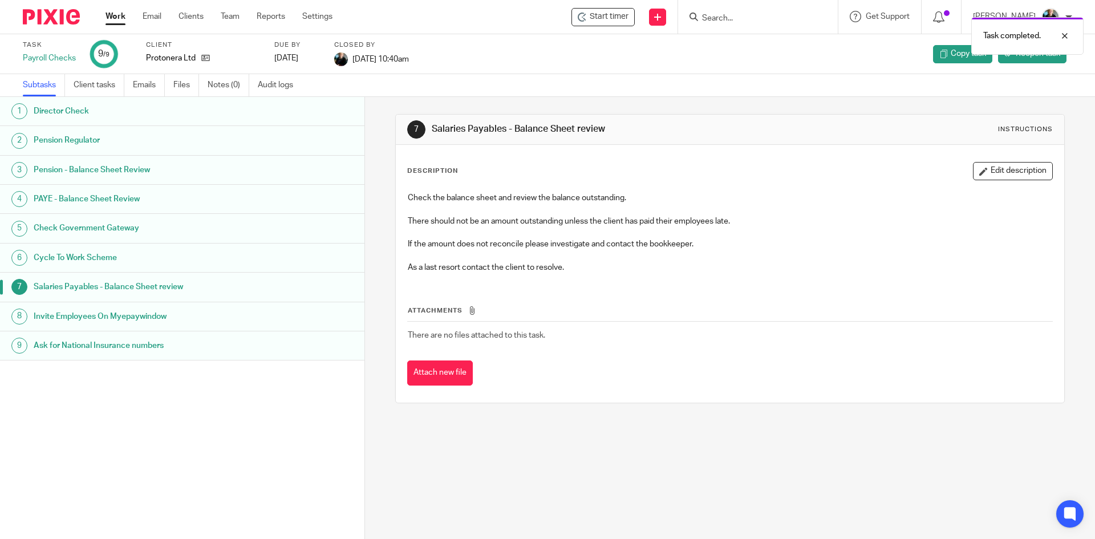
click at [746, 25] on div "Task completed." at bounding box center [816, 32] width 536 height 43
click at [737, 15] on div "Task completed." at bounding box center [816, 32] width 536 height 43
click at [736, 15] on input "Search" at bounding box center [752, 19] width 103 height 10
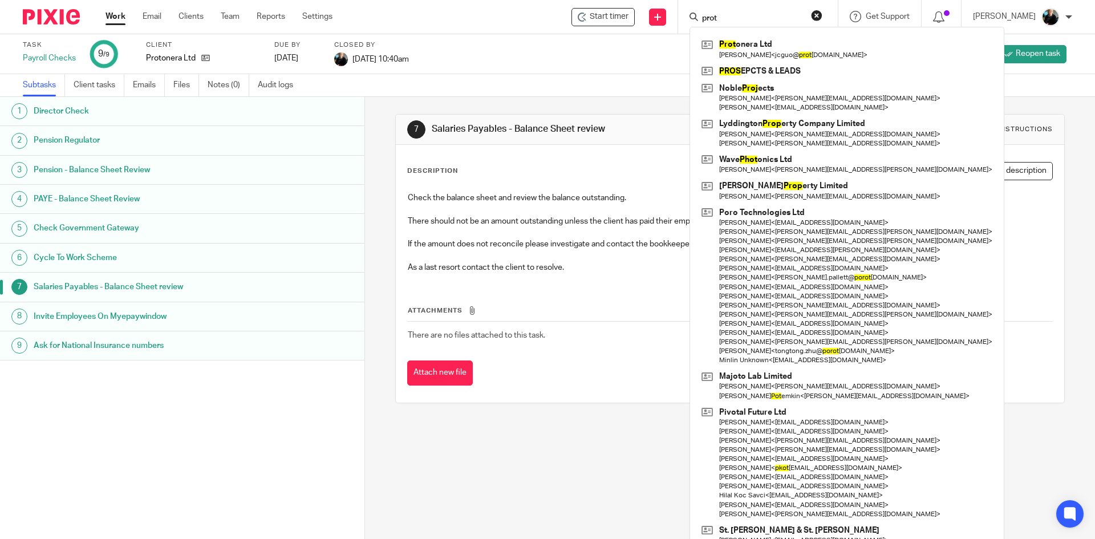
type input "prot"
click button "submit" at bounding box center [0, 0] width 0 height 0
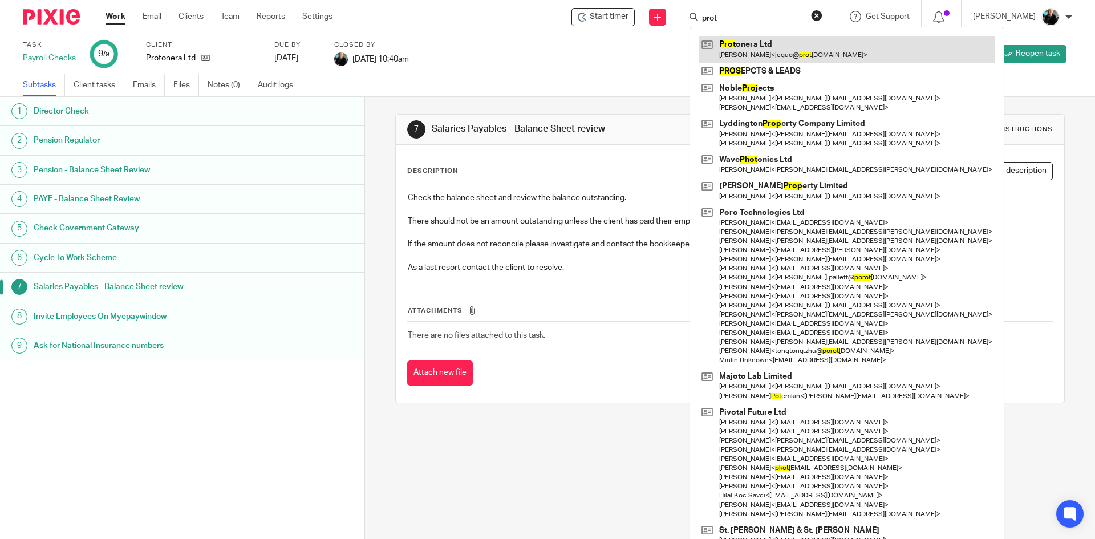
click at [756, 56] on link at bounding box center [847, 49] width 297 height 26
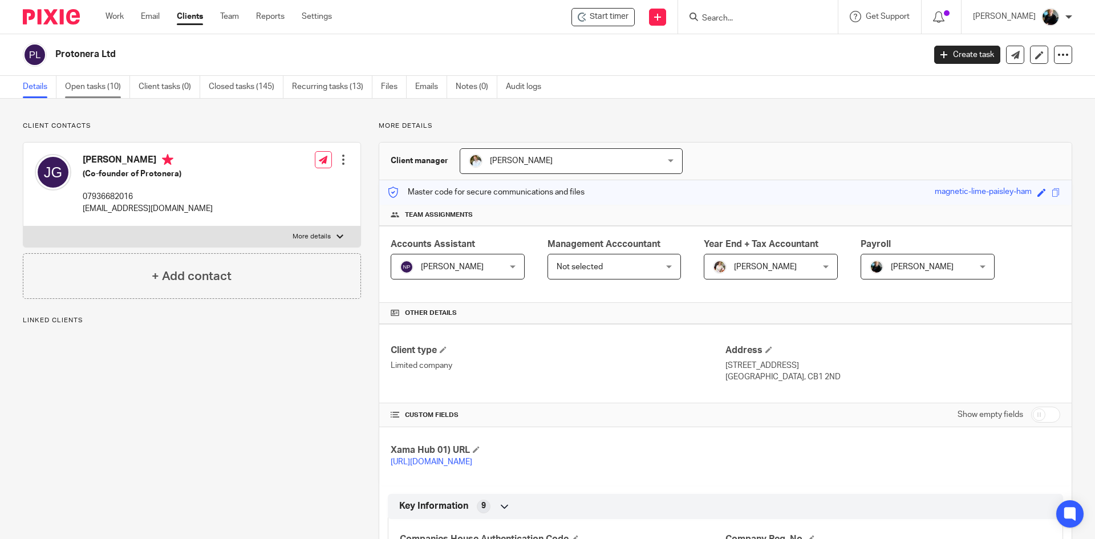
click at [83, 90] on link "Open tasks (10)" at bounding box center [97, 87] width 65 height 22
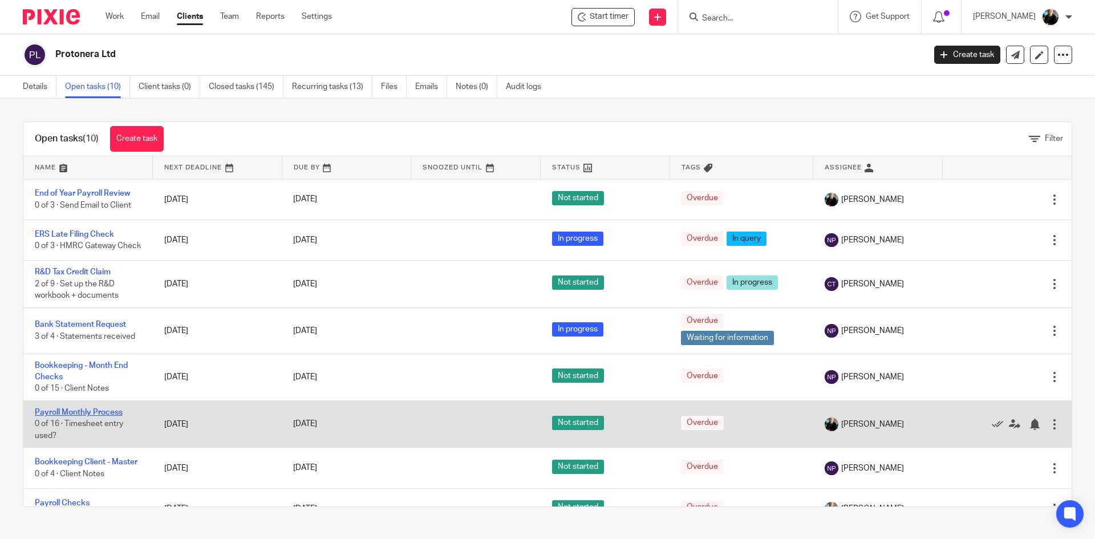
click at [71, 416] on link "Payroll Monthly Process" at bounding box center [79, 412] width 88 height 8
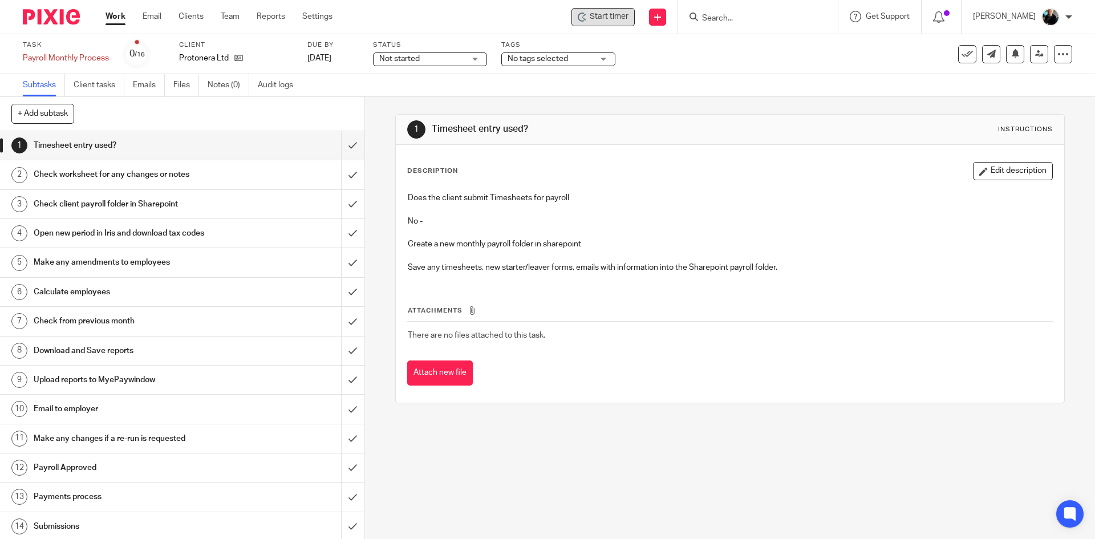
click at [604, 18] on span "Start timer" at bounding box center [609, 17] width 39 height 12
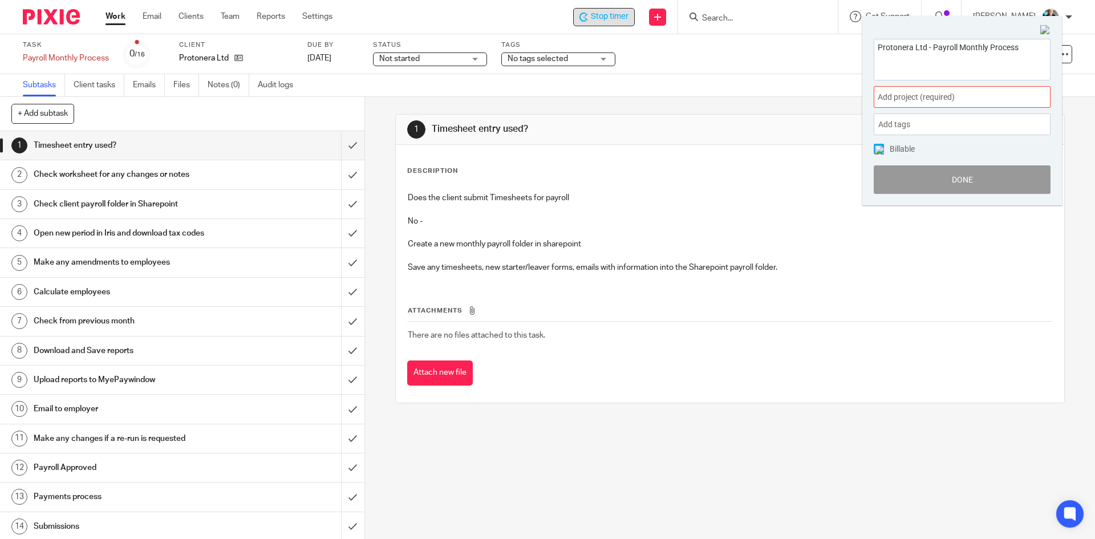
click at [898, 94] on span "Add project (required) :" at bounding box center [950, 97] width 144 height 12
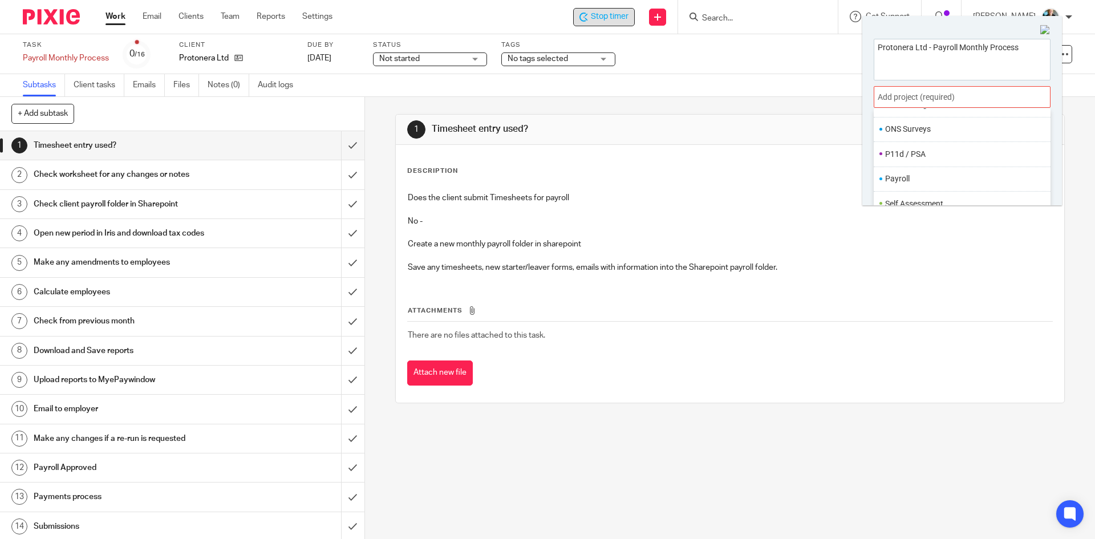
scroll to position [399, 0]
click at [907, 180] on li "Payroll" at bounding box center [959, 178] width 149 height 12
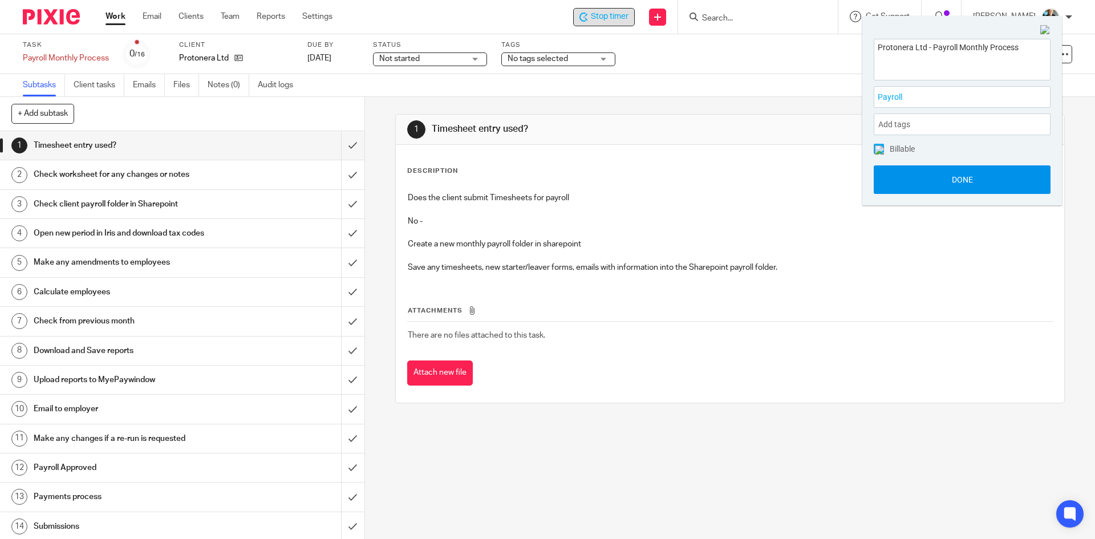
drag, startPoint x: 913, startPoint y: 182, endPoint x: 865, endPoint y: 173, distance: 48.1
click at [911, 182] on button "Done" at bounding box center [962, 179] width 177 height 29
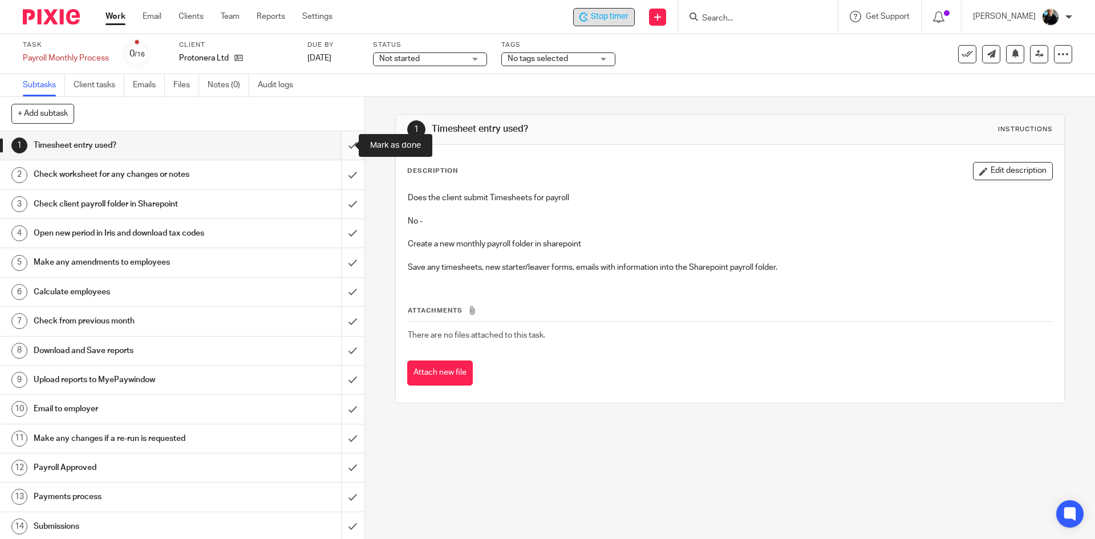
click at [337, 145] on input "submit" at bounding box center [182, 145] width 364 height 29
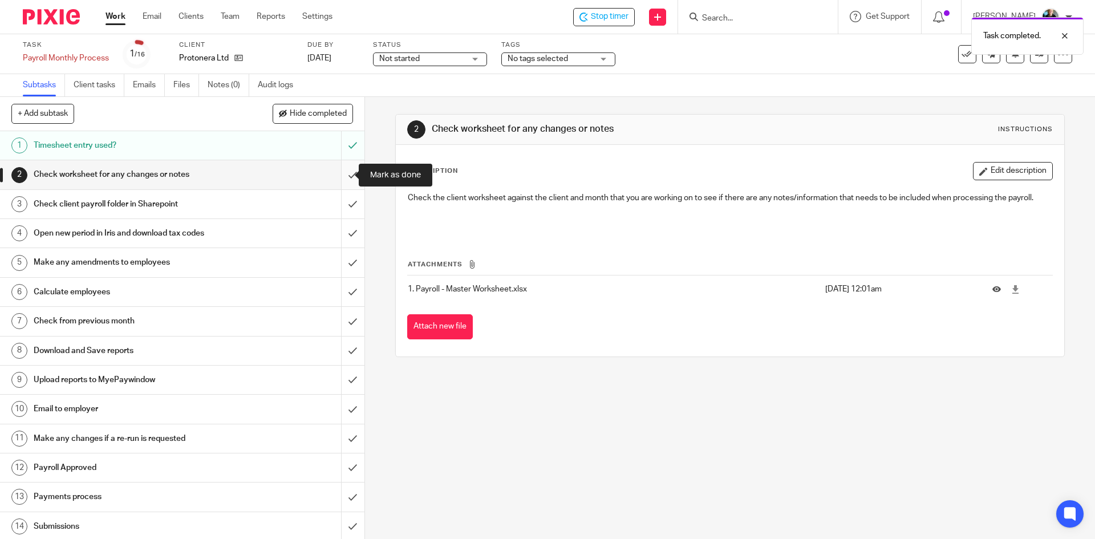
click at [342, 179] on input "submit" at bounding box center [182, 174] width 364 height 29
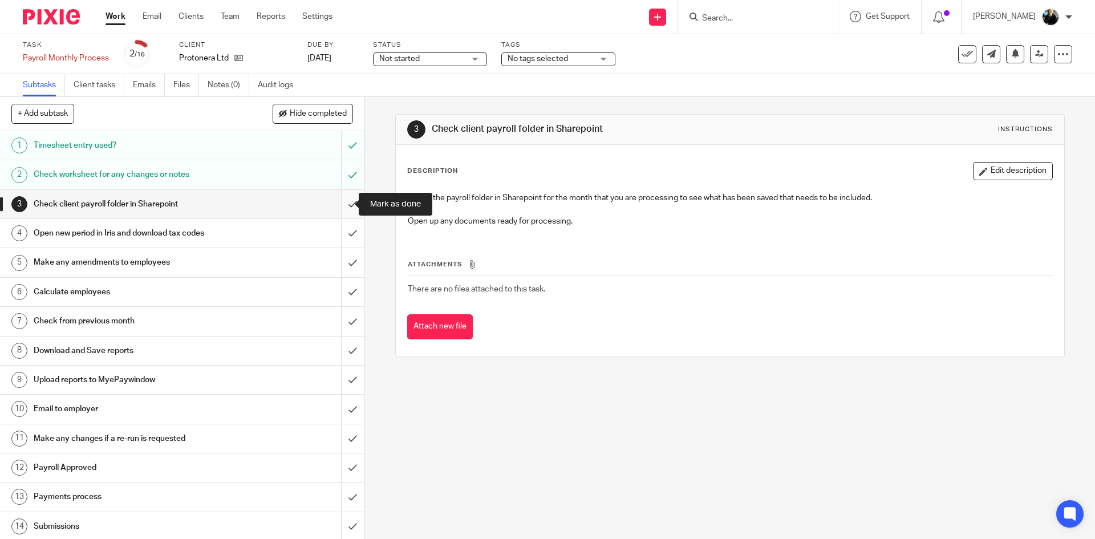
click at [341, 204] on input "submit" at bounding box center [182, 204] width 364 height 29
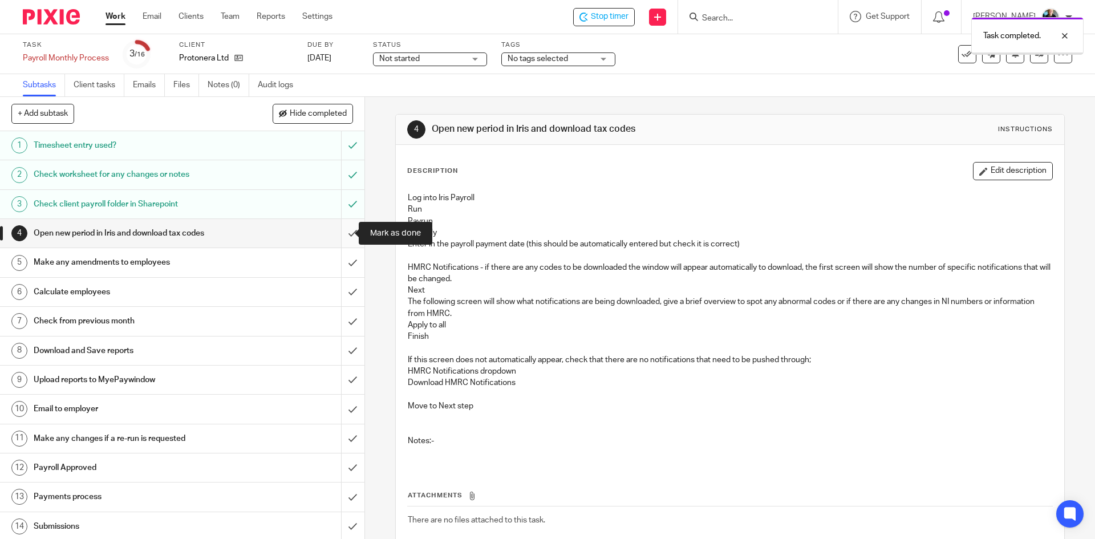
click at [345, 236] on input "submit" at bounding box center [182, 233] width 364 height 29
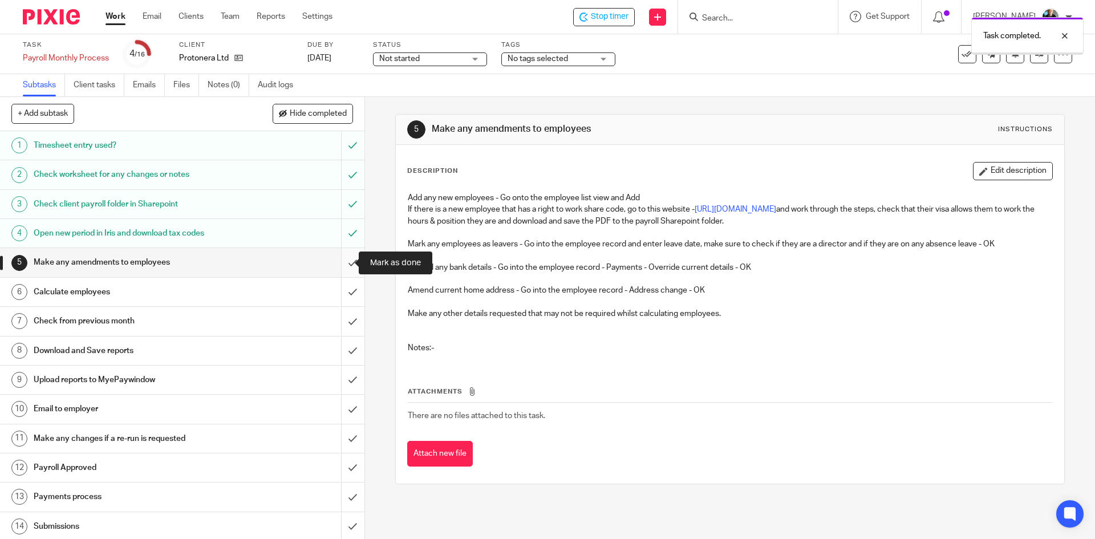
click at [342, 269] on input "submit" at bounding box center [182, 262] width 364 height 29
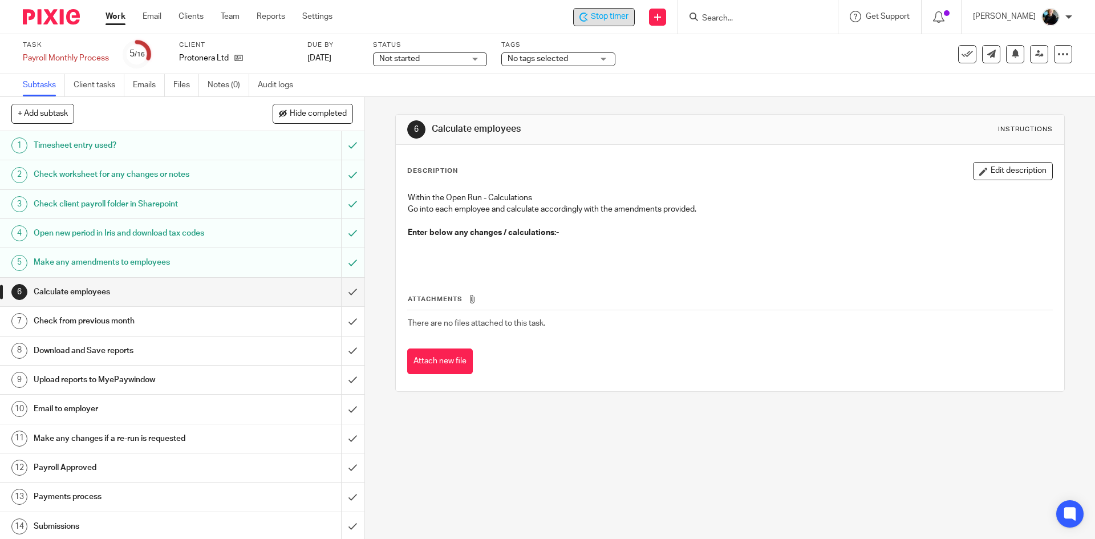
click at [599, 19] on span "Stop timer" at bounding box center [610, 17] width 38 height 12
click at [723, 14] on input "Search" at bounding box center [752, 19] width 103 height 10
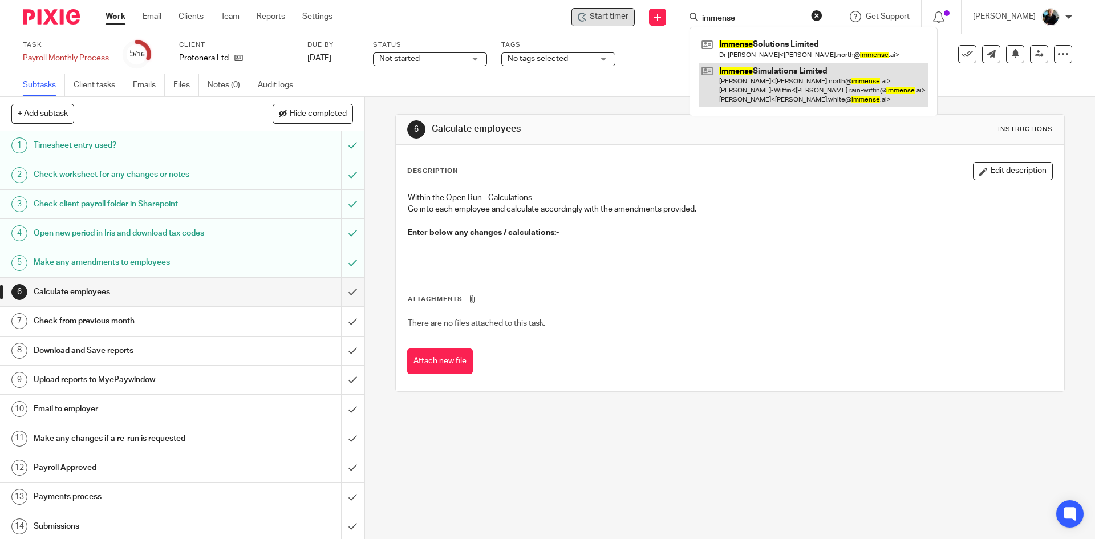
type input "immense"
click at [757, 80] on link at bounding box center [814, 85] width 230 height 45
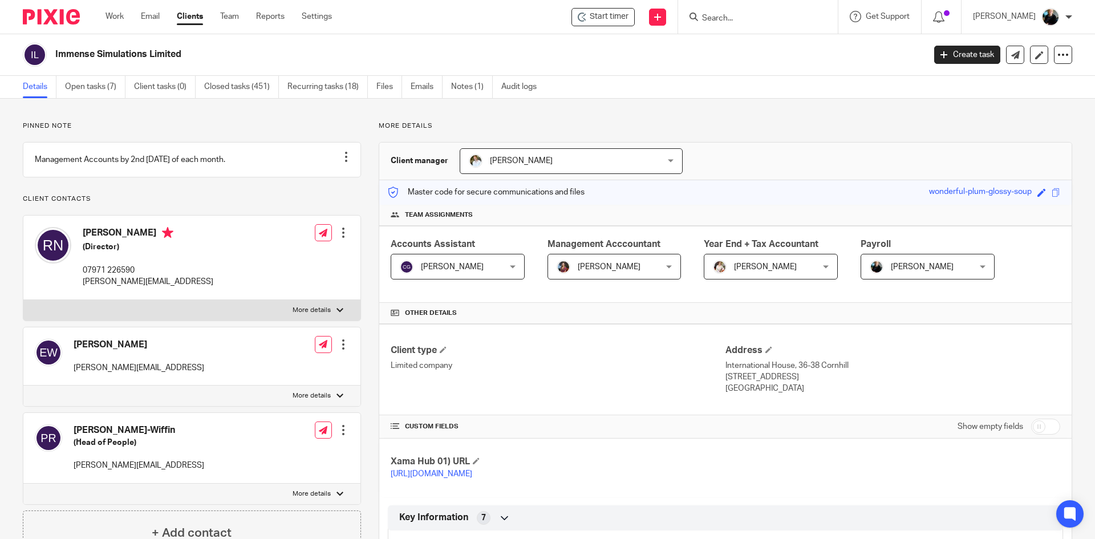
click at [729, 19] on input "Search" at bounding box center [752, 19] width 103 height 10
click at [91, 87] on link "Open tasks (7)" at bounding box center [95, 87] width 60 height 22
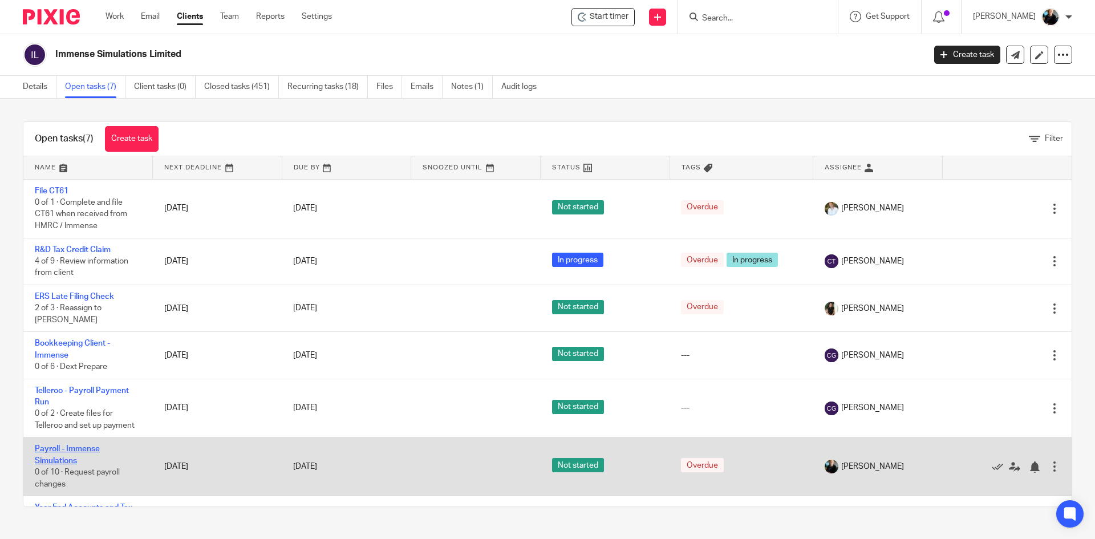
click at [59, 445] on link "Payroll - Immense Simulations" at bounding box center [67, 454] width 65 height 19
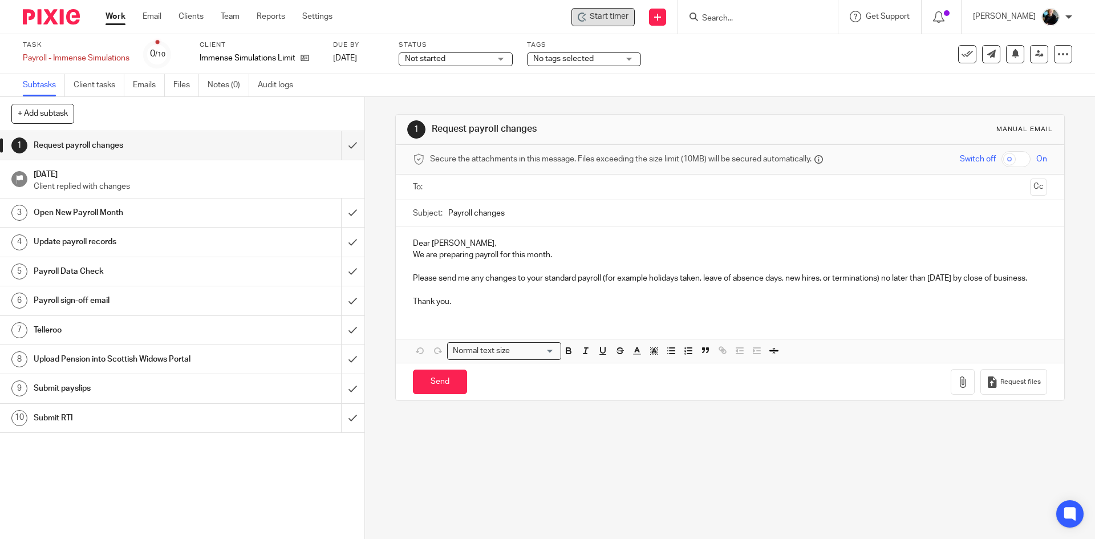
click at [617, 20] on span "Start timer" at bounding box center [609, 17] width 39 height 12
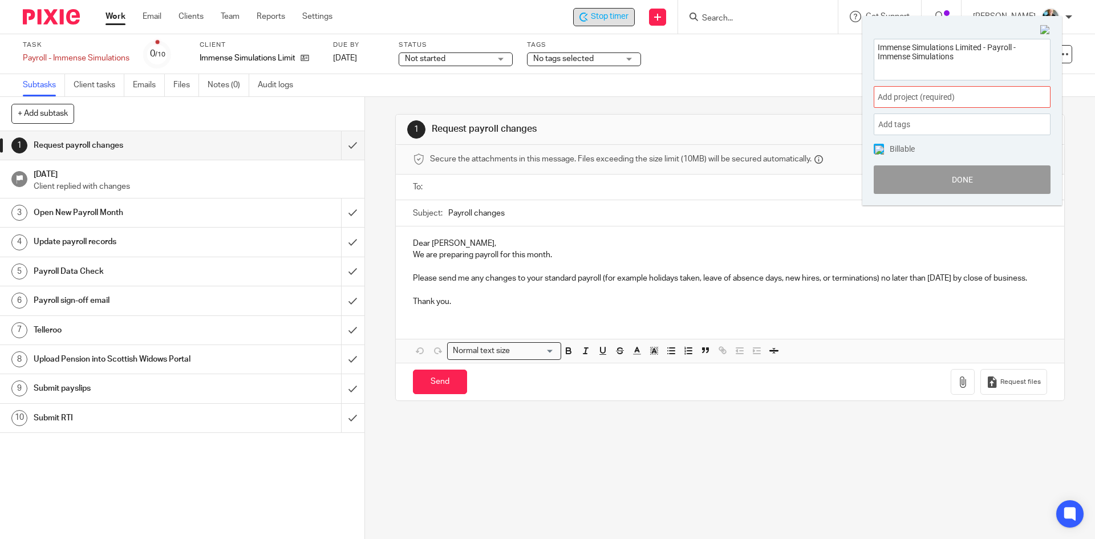
click at [1005, 92] on span "Add project (required) :" at bounding box center [950, 97] width 144 height 12
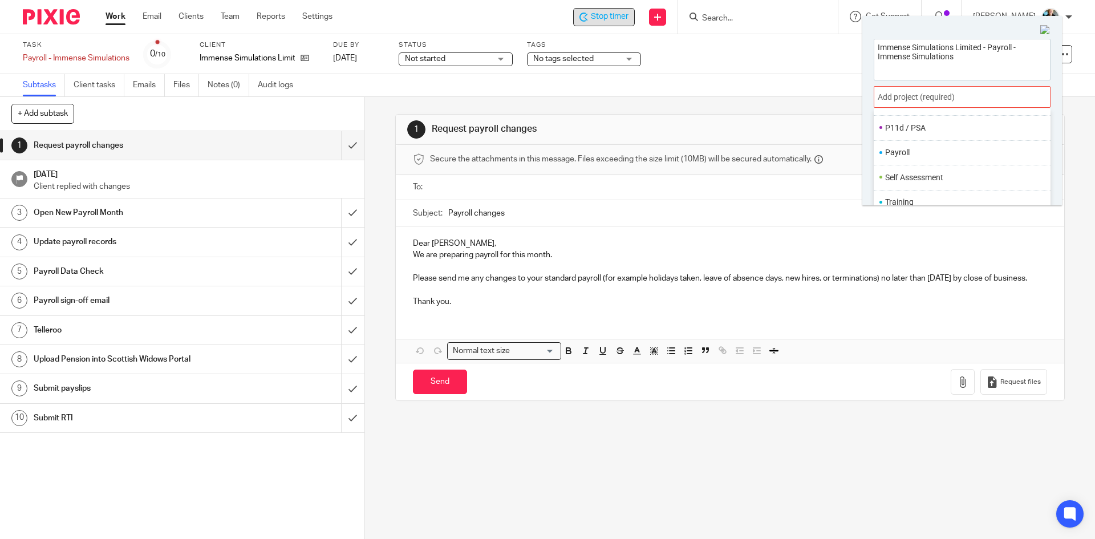
scroll to position [427, 0]
click at [915, 148] on li "Payroll" at bounding box center [959, 150] width 149 height 12
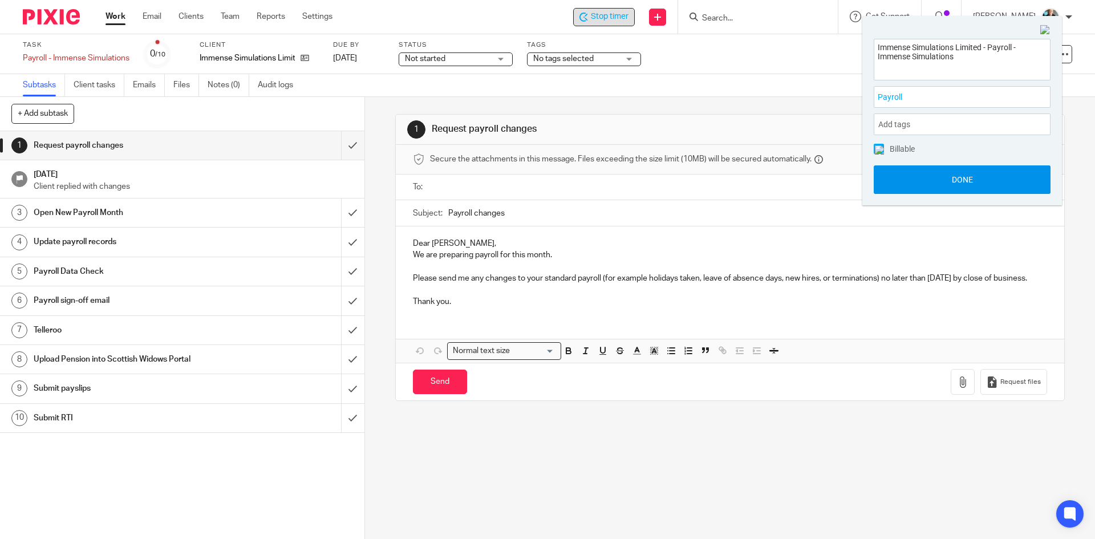
click at [942, 188] on button "Done" at bounding box center [962, 179] width 177 height 29
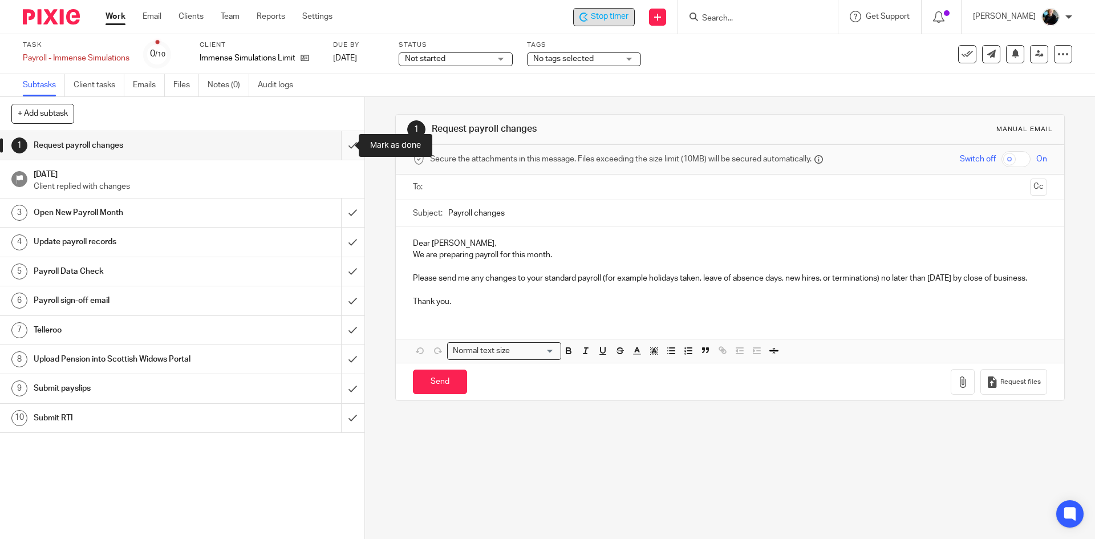
click at [340, 149] on input "submit" at bounding box center [182, 145] width 364 height 29
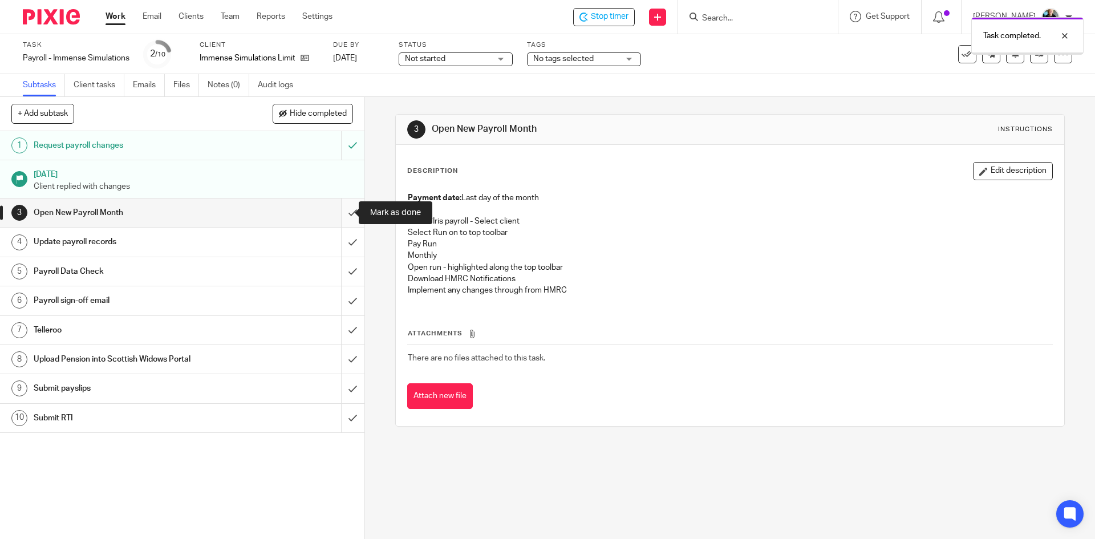
click at [338, 214] on input "submit" at bounding box center [182, 212] width 364 height 29
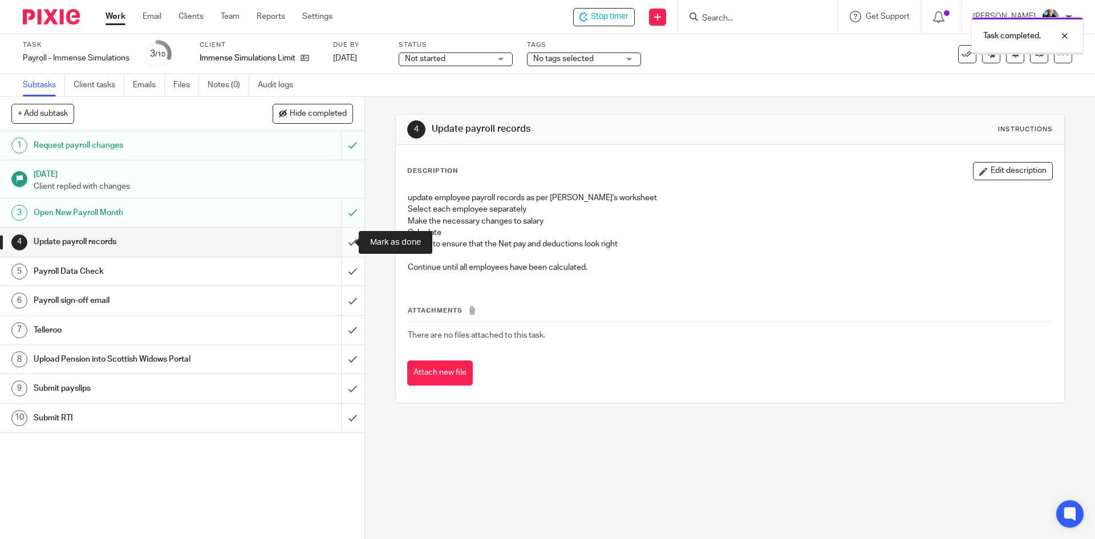
click at [340, 243] on input "submit" at bounding box center [182, 242] width 364 height 29
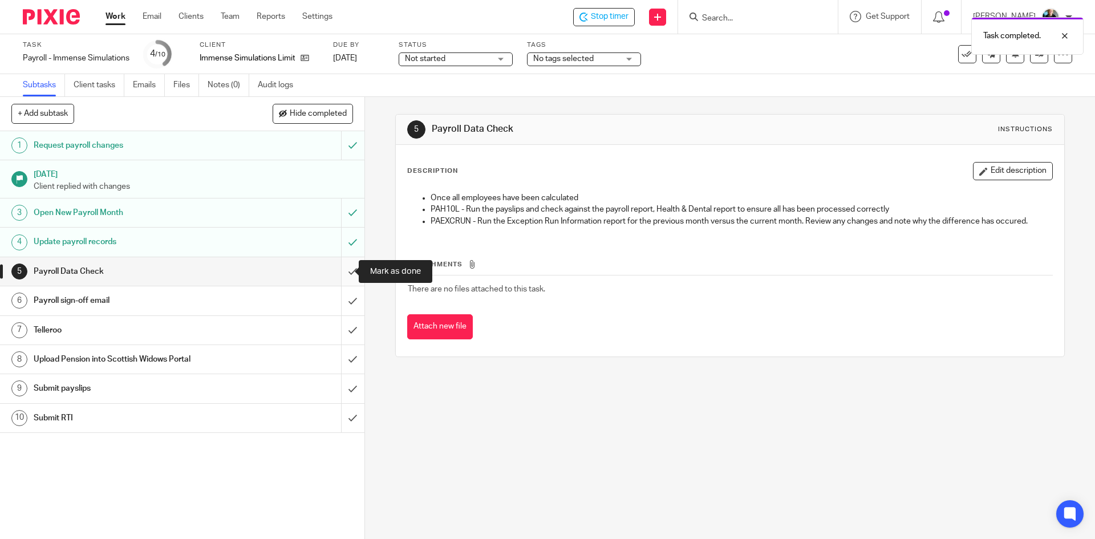
click at [338, 277] on input "submit" at bounding box center [182, 271] width 364 height 29
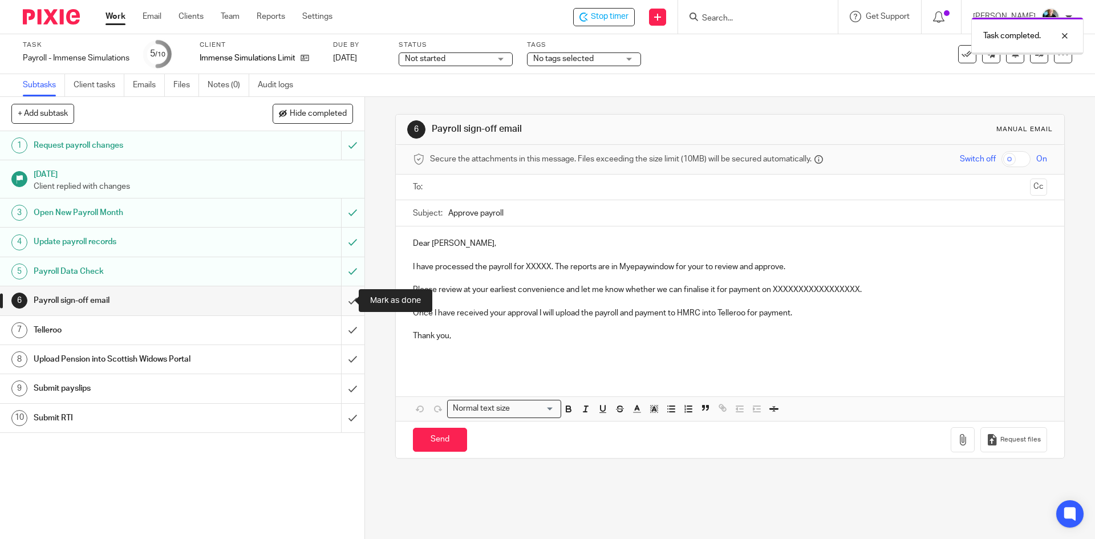
click at [342, 305] on input "submit" at bounding box center [182, 300] width 364 height 29
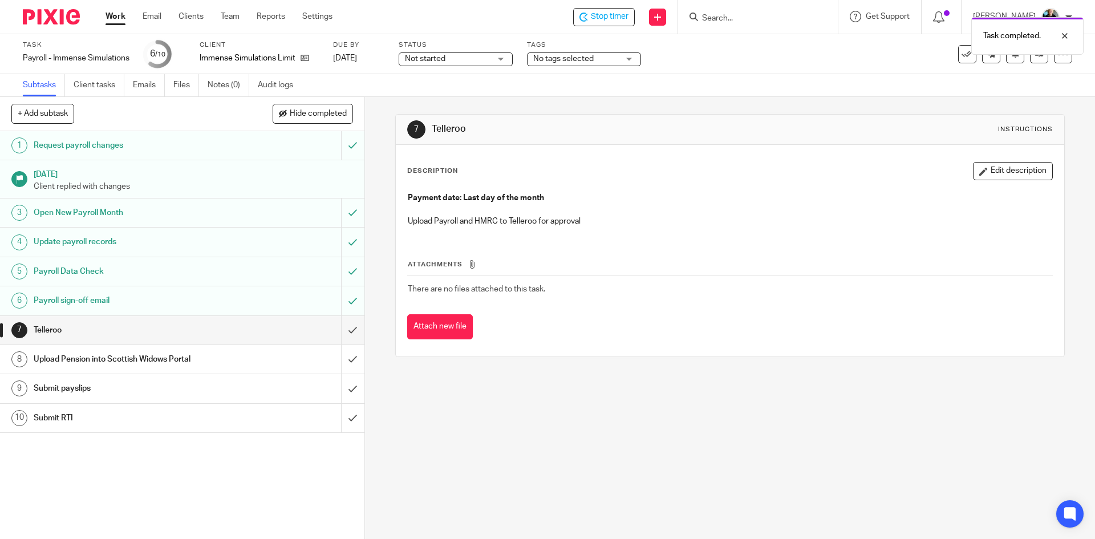
click at [589, 16] on div "Task completed." at bounding box center [816, 32] width 536 height 43
click at [619, 20] on span "Stop timer" at bounding box center [610, 17] width 38 height 12
click at [727, 19] on input "Search" at bounding box center [752, 19] width 103 height 10
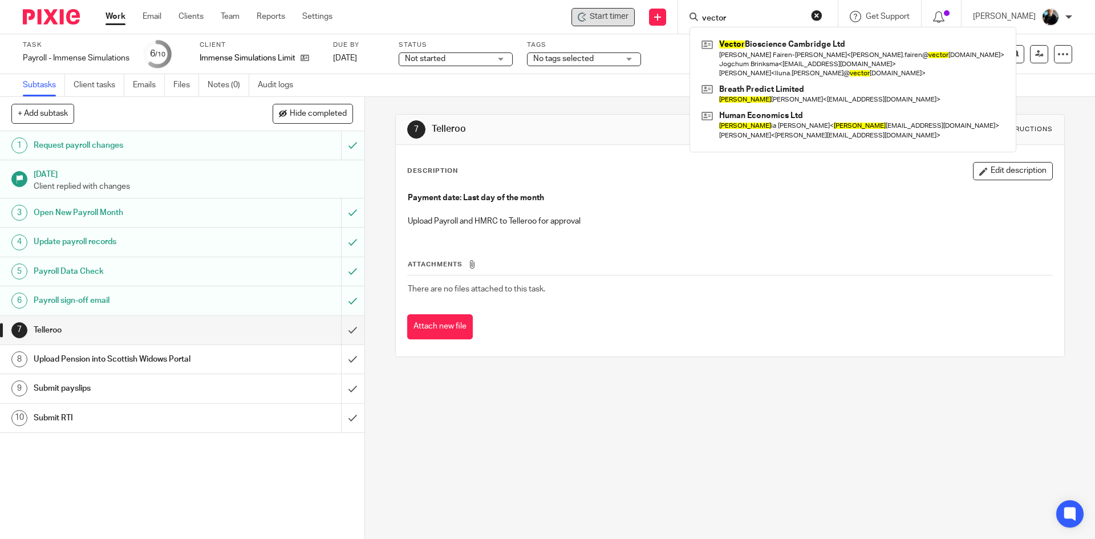
type input "vector"
click button "submit" at bounding box center [0, 0] width 0 height 0
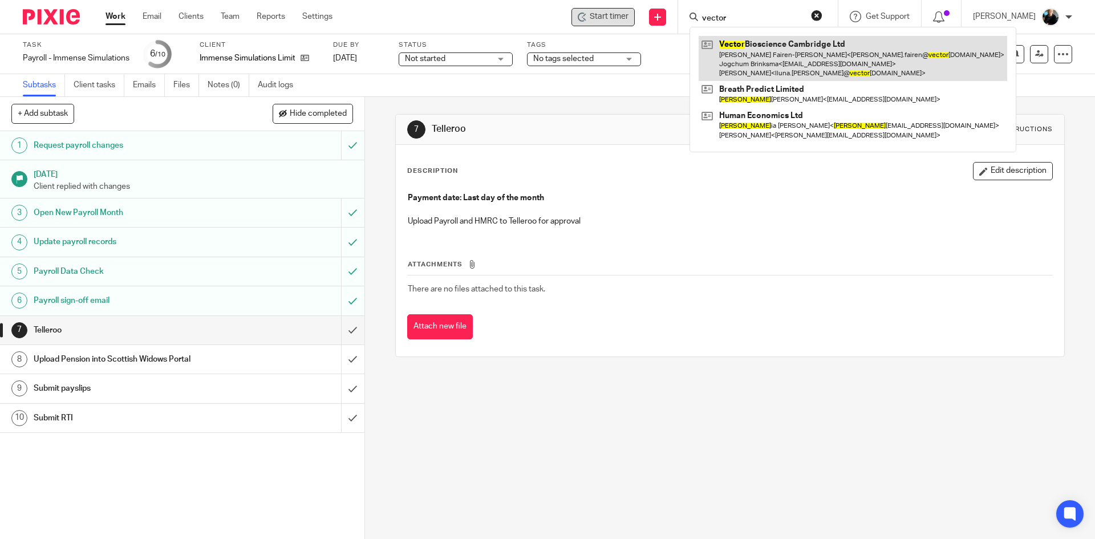
click at [746, 68] on link at bounding box center [853, 58] width 309 height 45
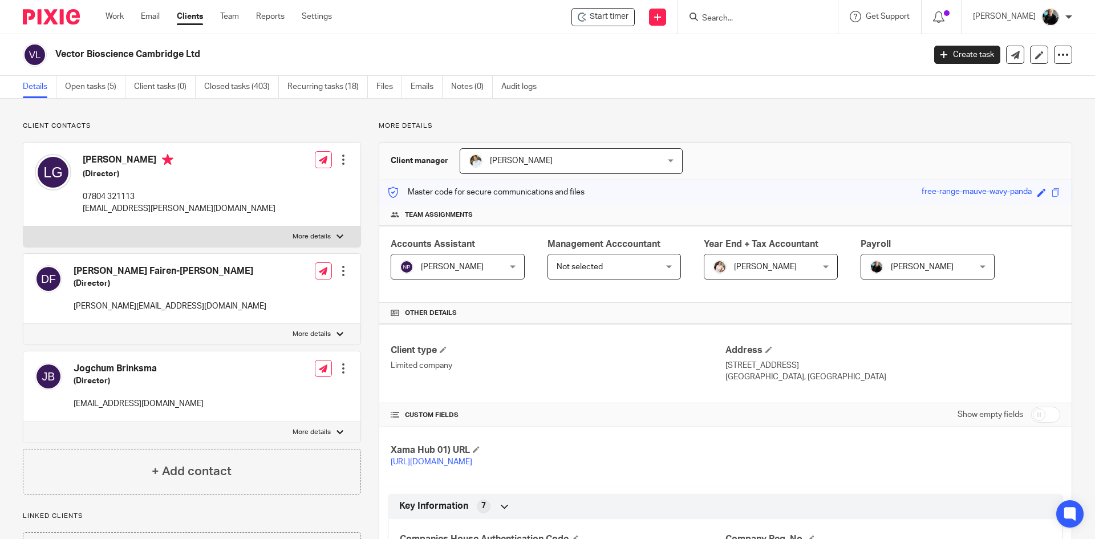
click at [54, 88] on link "Details" at bounding box center [40, 87] width 34 height 22
click at [80, 90] on link "Open tasks (5)" at bounding box center [95, 87] width 60 height 22
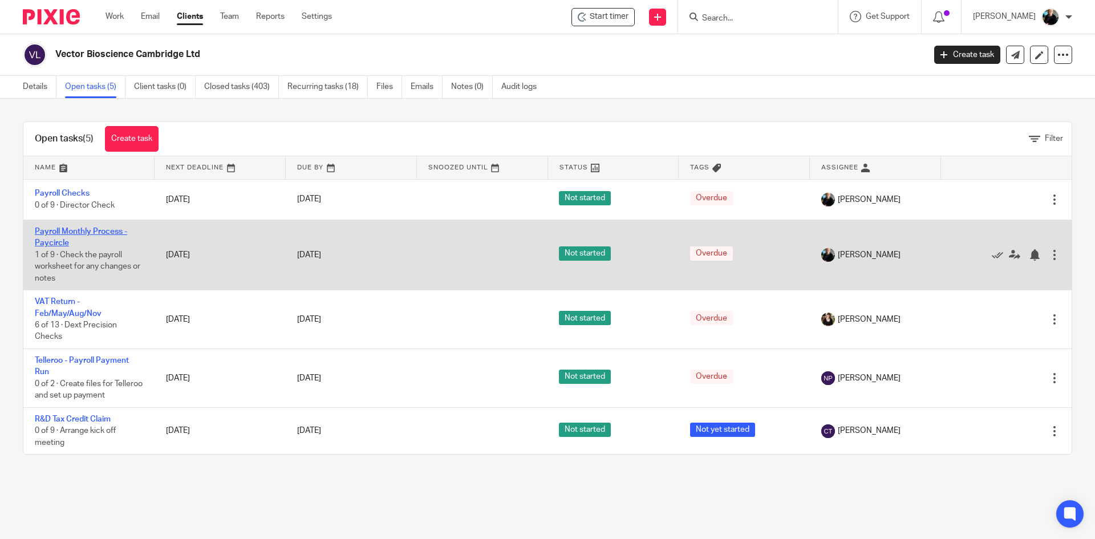
click at [82, 229] on link "Payroll Monthly Process - Paycircle" at bounding box center [81, 237] width 92 height 19
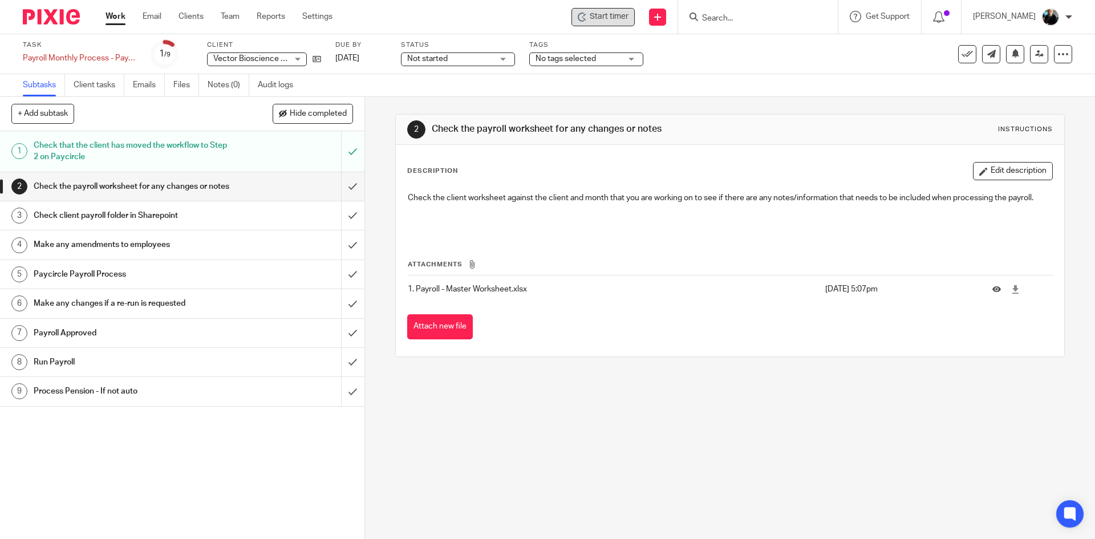
click at [611, 13] on span "Start timer" at bounding box center [609, 17] width 39 height 12
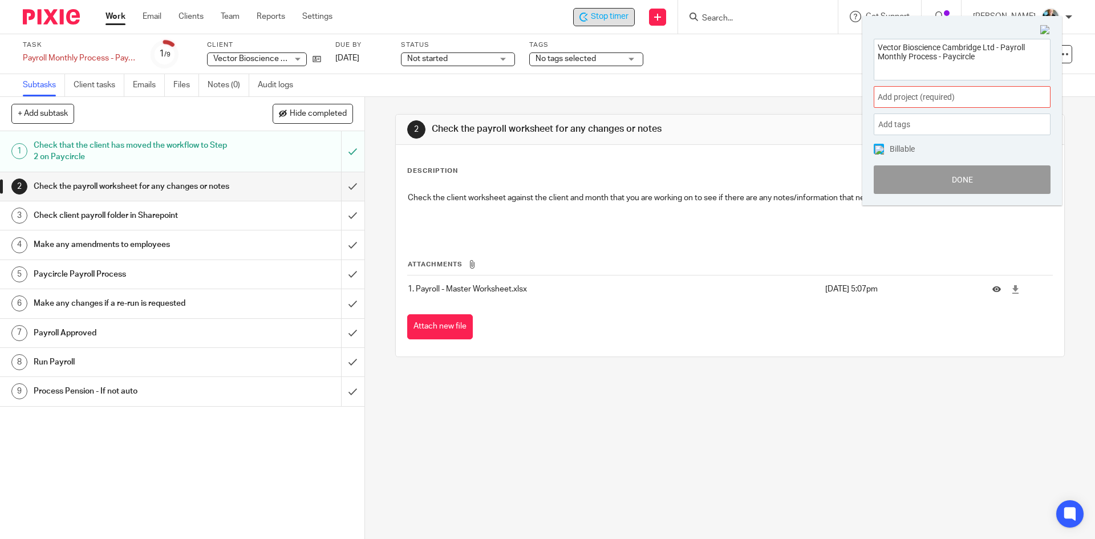
click at [922, 92] on span "Add project (required) :" at bounding box center [950, 97] width 144 height 12
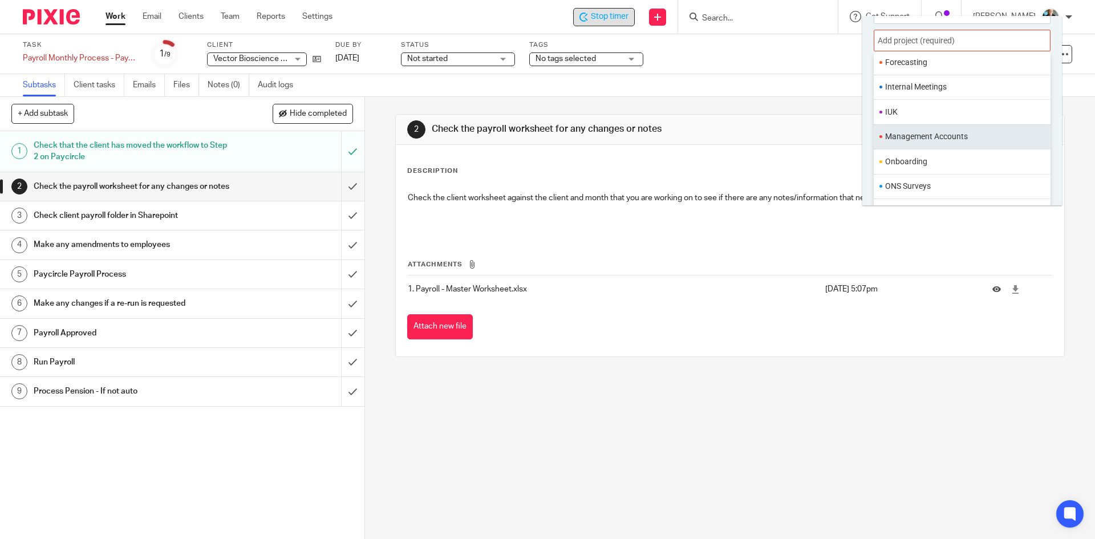
scroll to position [342, 0]
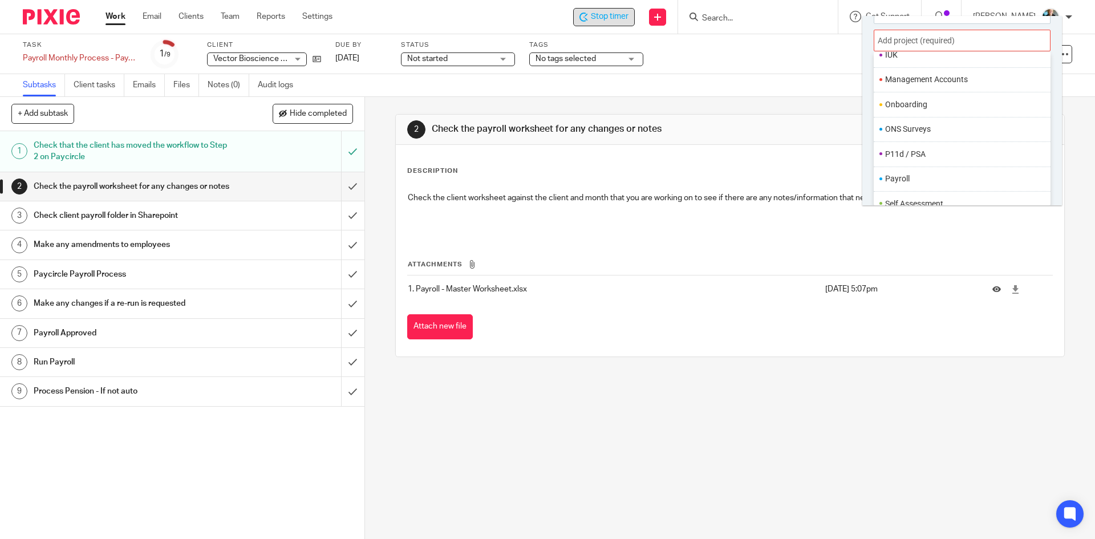
click at [912, 177] on li "Payroll" at bounding box center [959, 179] width 149 height 12
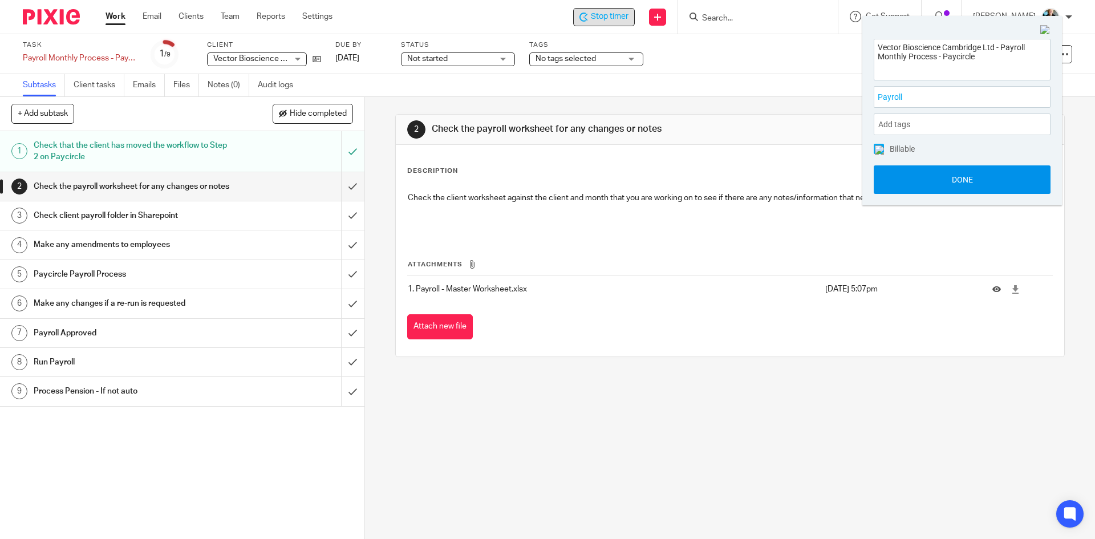
click at [921, 180] on button "Done" at bounding box center [962, 179] width 177 height 29
